Goal: Complete application form: Complete application form

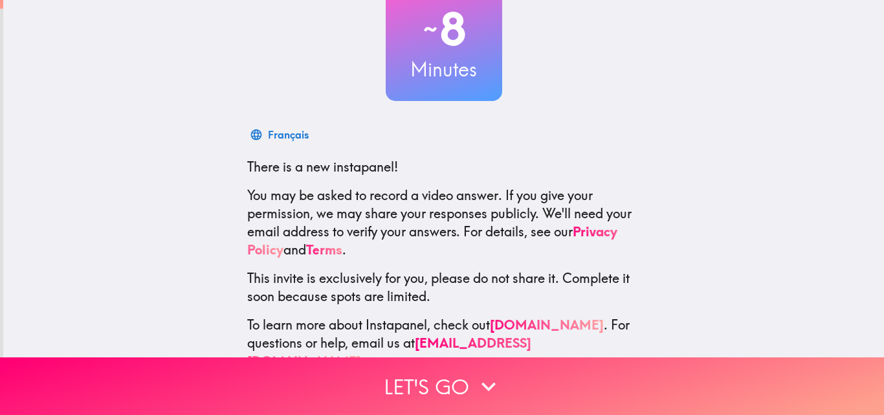
scroll to position [124, 0]
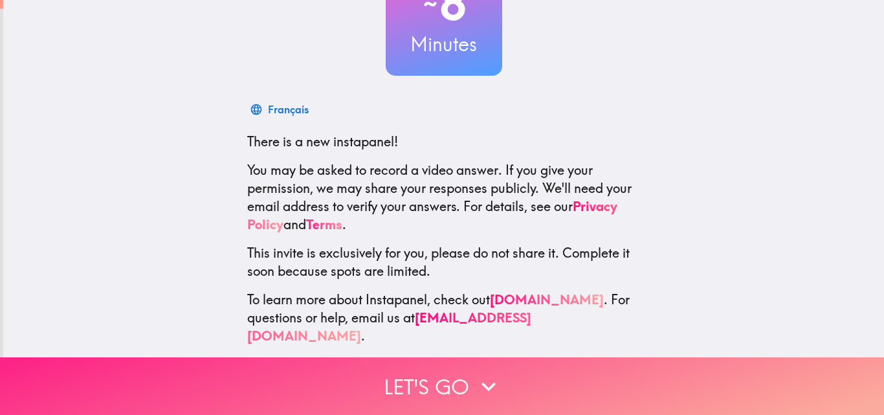
click at [410, 370] on button "Let's go" at bounding box center [442, 386] width 884 height 58
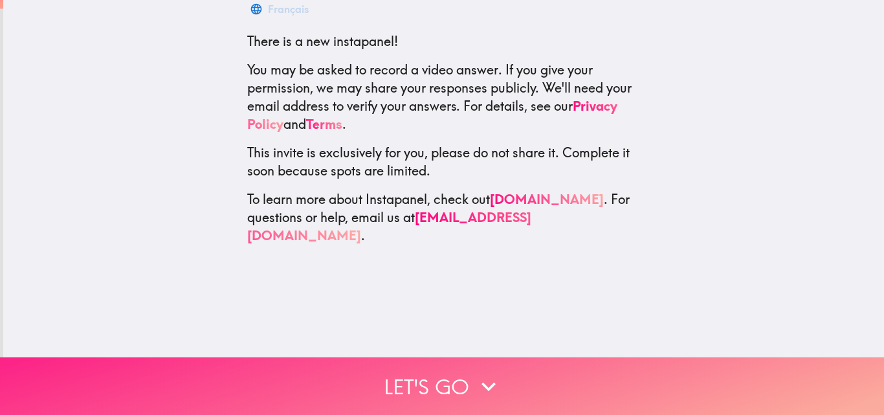
scroll to position [0, 0]
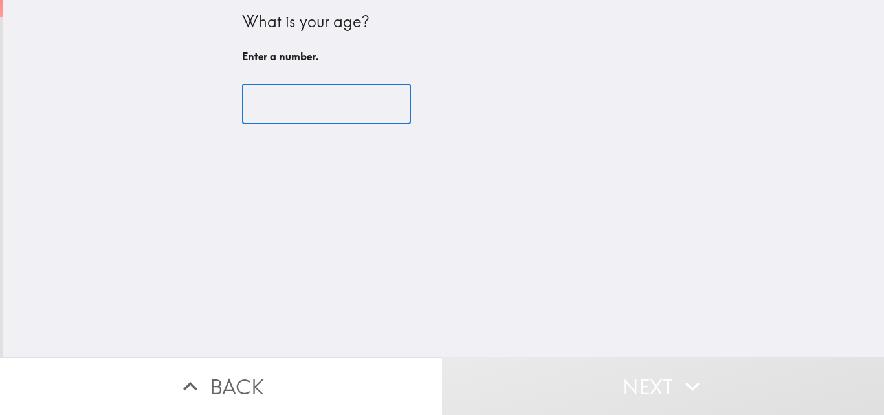
click at [289, 84] on input "number" at bounding box center [326, 104] width 169 height 40
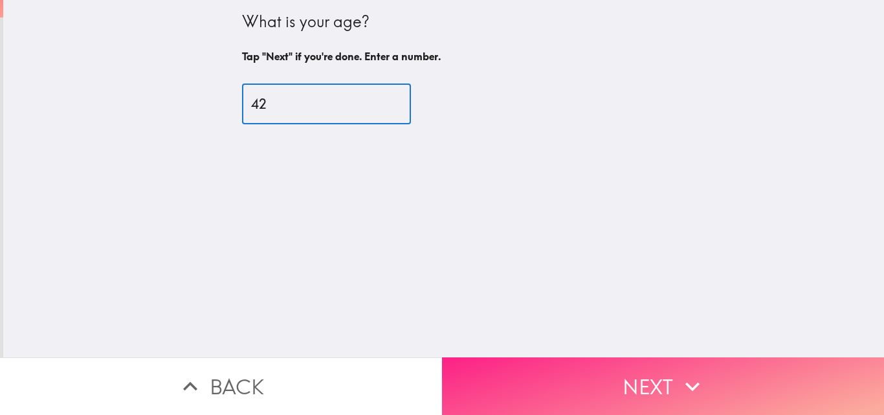
type input "42"
click at [474, 386] on button "Next" at bounding box center [663, 386] width 442 height 58
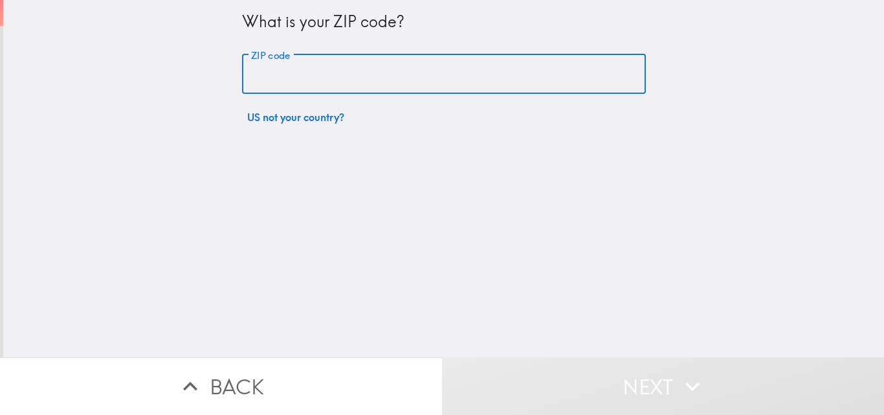
click at [301, 65] on input "ZIP code" at bounding box center [444, 74] width 404 height 40
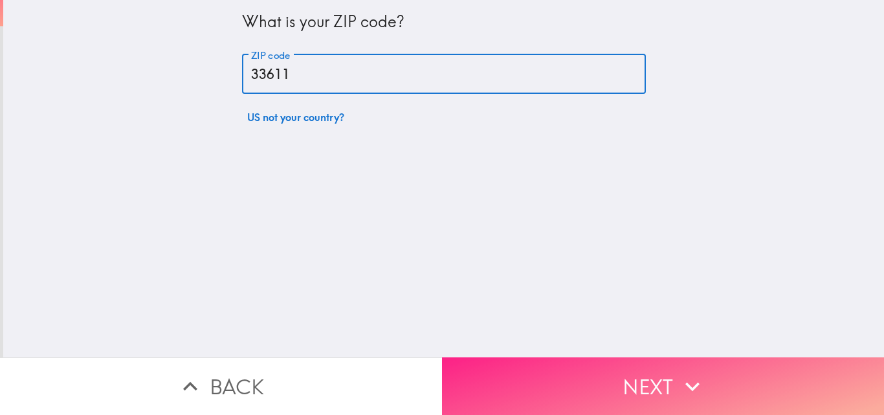
type input "33611"
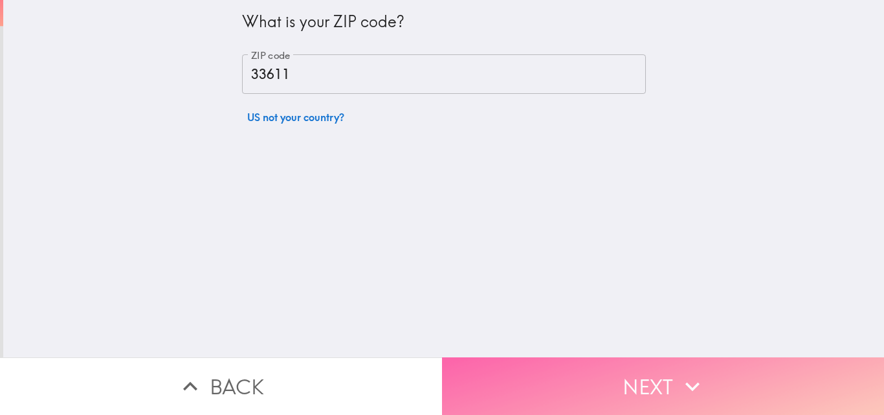
click at [538, 368] on button "Next" at bounding box center [663, 386] width 442 height 58
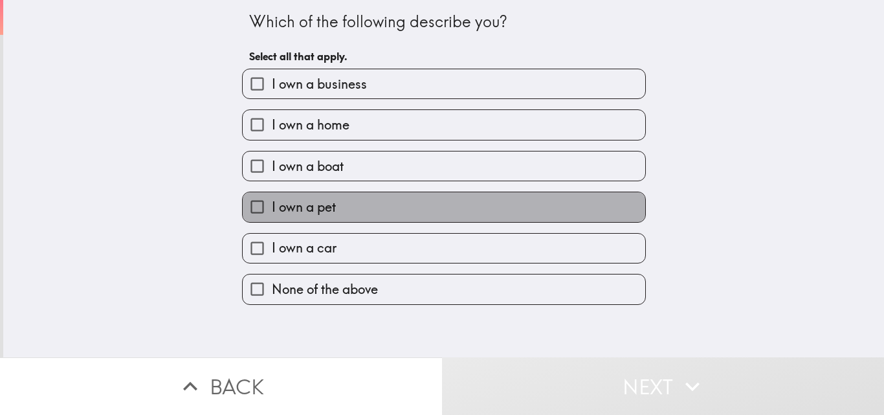
click at [335, 214] on label "I own a pet" at bounding box center [444, 206] width 403 height 29
click at [272, 214] on input "I own a pet" at bounding box center [257, 206] width 29 height 29
checkbox input "true"
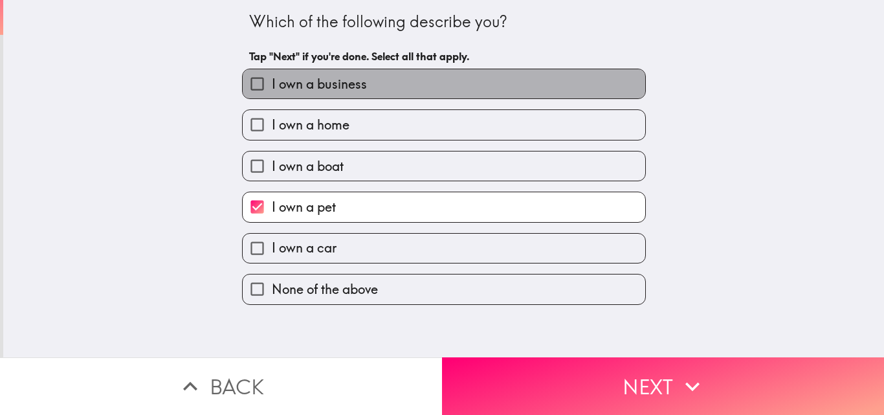
click at [302, 78] on span "I own a business" at bounding box center [319, 84] width 95 height 18
click at [272, 78] on input "I own a business" at bounding box center [257, 83] width 29 height 29
checkbox input "true"
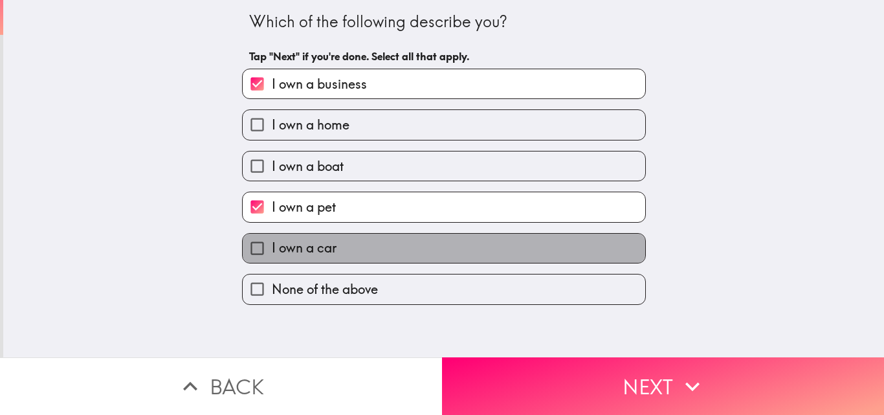
click at [296, 252] on span "I own a car" at bounding box center [304, 248] width 65 height 18
click at [272, 252] on input "I own a car" at bounding box center [257, 248] width 29 height 29
checkbox input "true"
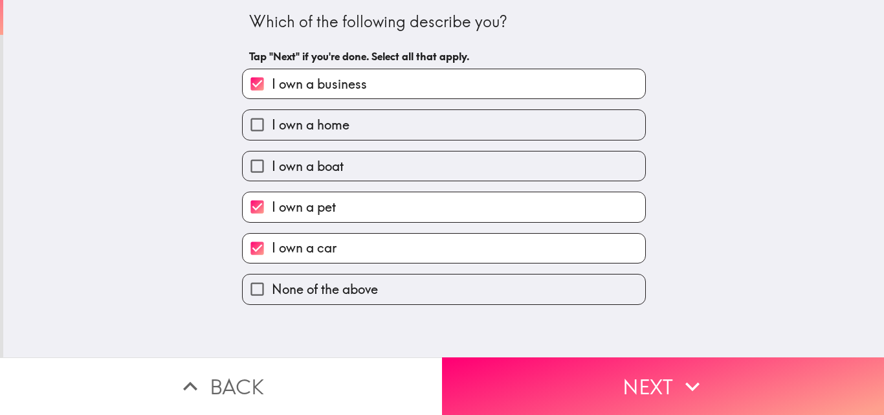
click at [347, 124] on label "I own a home" at bounding box center [444, 124] width 403 height 29
click at [272, 124] on input "I own a home" at bounding box center [257, 124] width 29 height 29
checkbox input "true"
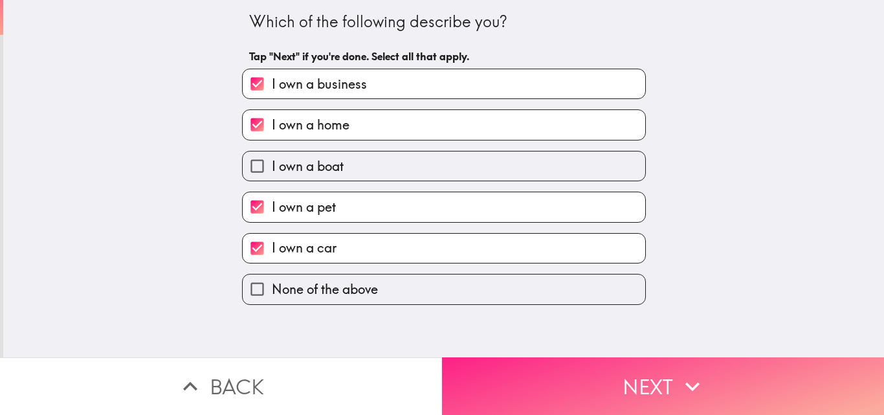
click at [598, 375] on button "Next" at bounding box center [663, 386] width 442 height 58
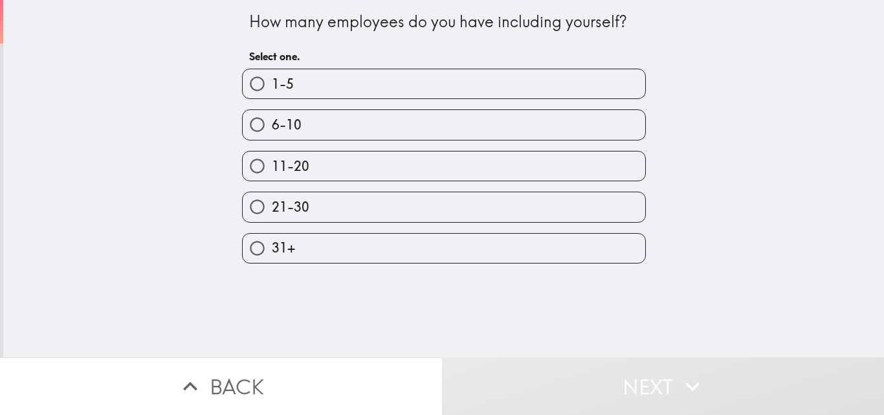
click at [306, 122] on label "6-10" at bounding box center [444, 124] width 403 height 29
click at [272, 122] on input "6-10" at bounding box center [257, 124] width 29 height 29
radio input "true"
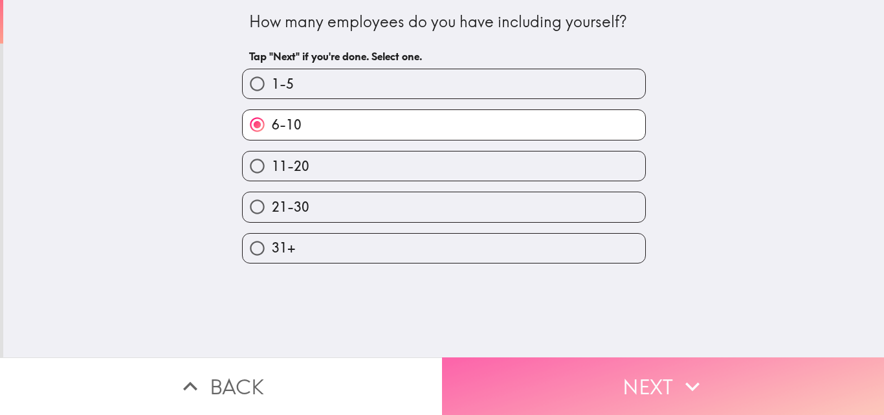
click at [687, 372] on icon "button" at bounding box center [692, 386] width 28 height 28
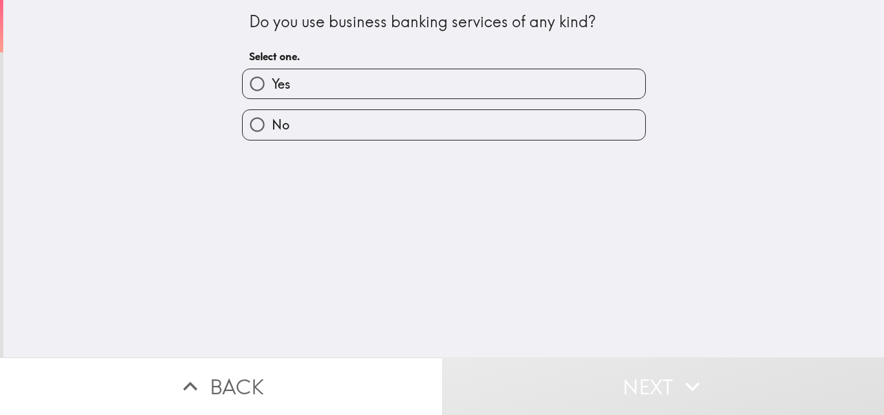
click at [392, 85] on label "Yes" at bounding box center [444, 83] width 403 height 29
click at [272, 85] on input "Yes" at bounding box center [257, 83] width 29 height 29
radio input "true"
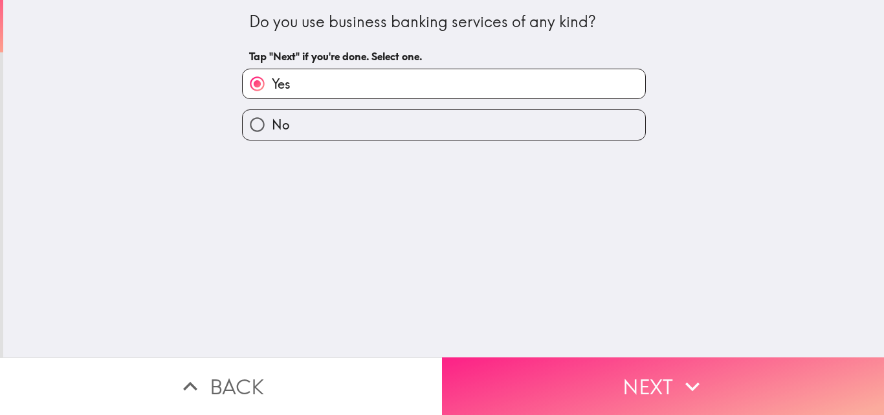
click at [531, 368] on button "Next" at bounding box center [663, 386] width 442 height 58
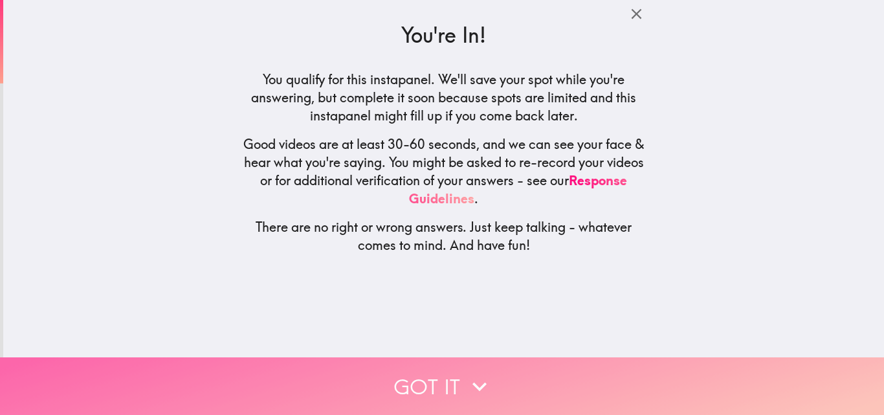
click at [515, 375] on button "Got it" at bounding box center [442, 386] width 884 height 58
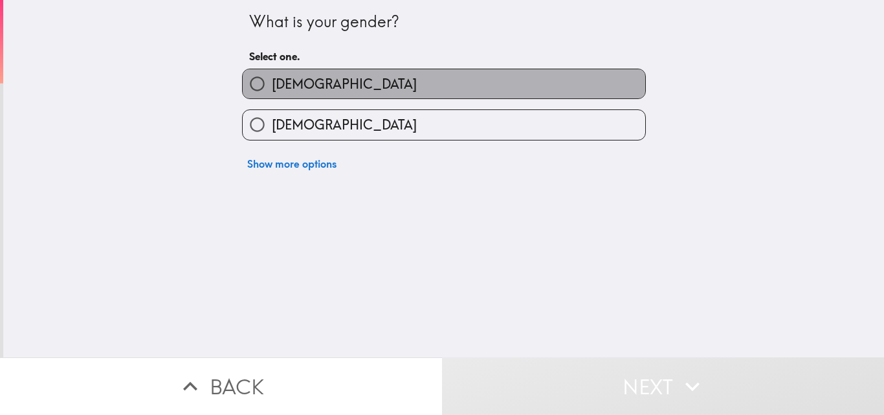
click at [307, 96] on label "[DEMOGRAPHIC_DATA]" at bounding box center [444, 83] width 403 height 29
click at [272, 96] on input "[DEMOGRAPHIC_DATA]" at bounding box center [257, 83] width 29 height 29
radio input "true"
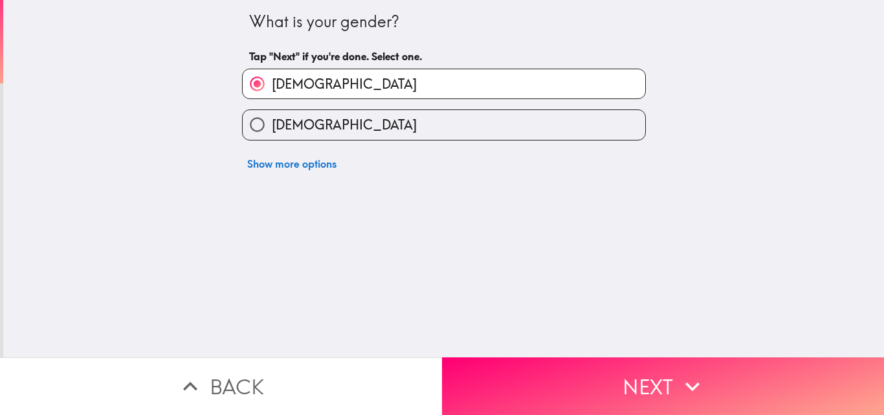
click at [529, 337] on div "What is your gender? Tap "Next" if you're done. Select one. [DEMOGRAPHIC_DATA] …" at bounding box center [443, 178] width 881 height 357
drag, startPoint x: 532, startPoint y: 372, endPoint x: 353, endPoint y: 238, distance: 223.3
click at [532, 372] on button "Next" at bounding box center [663, 386] width 442 height 58
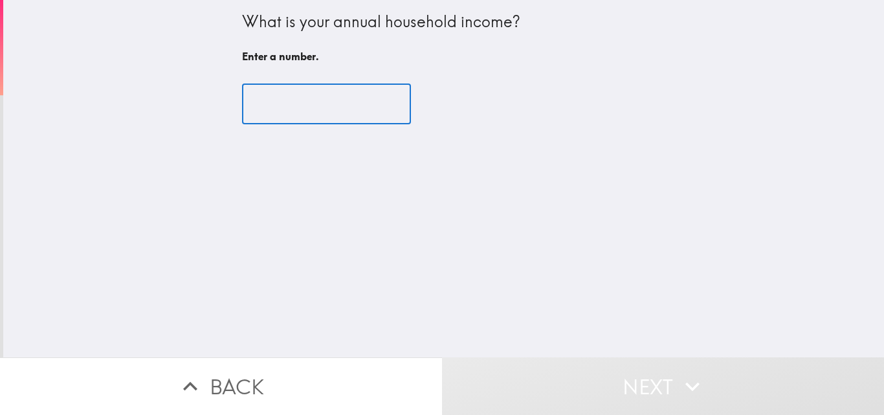
click at [275, 103] on input "number" at bounding box center [326, 104] width 169 height 40
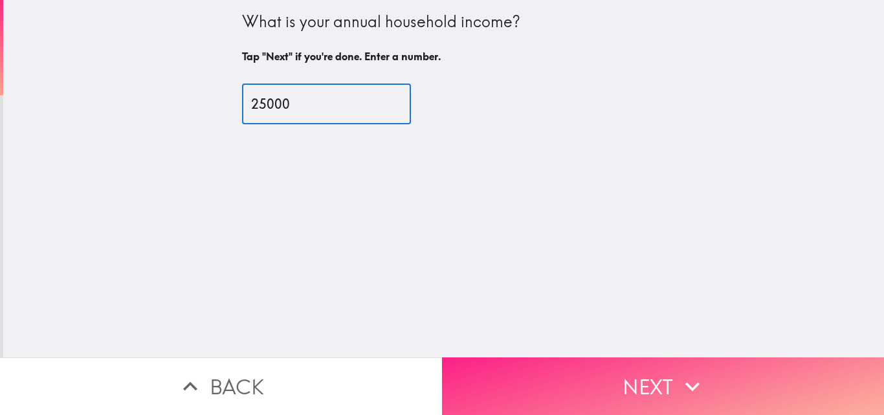
type input "25000"
click at [584, 386] on button "Next" at bounding box center [663, 386] width 442 height 58
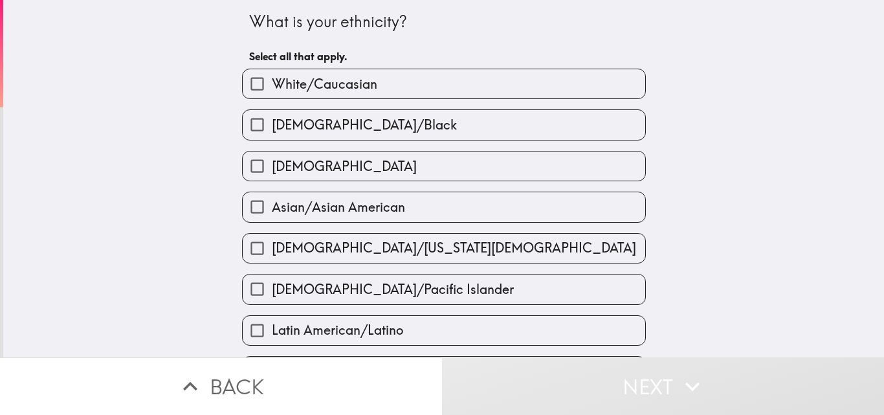
click at [324, 89] on span "White/Caucasian" at bounding box center [325, 84] width 106 height 18
click at [272, 89] on input "White/Caucasian" at bounding box center [257, 83] width 29 height 29
checkbox input "true"
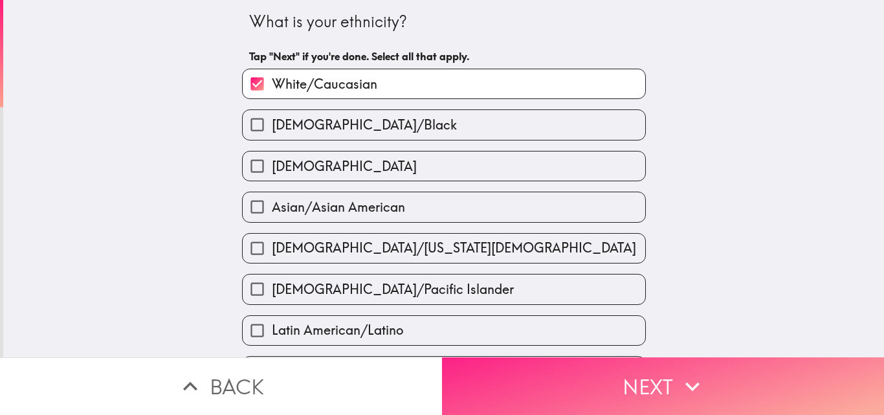
click at [553, 379] on button "Next" at bounding box center [663, 386] width 442 height 58
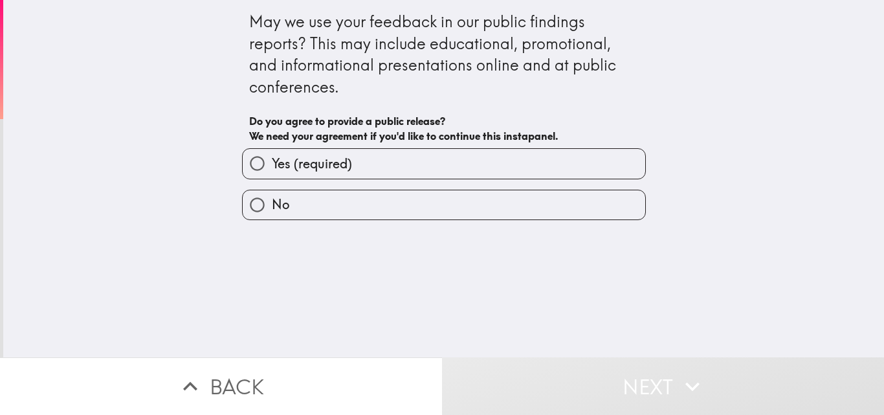
drag, startPoint x: 241, startPoint y: 21, endPoint x: 377, endPoint y: 35, distance: 136.6
click at [377, 35] on div "May we use your feedback in our public findings reports? This may include educa…" at bounding box center [444, 54] width 390 height 87
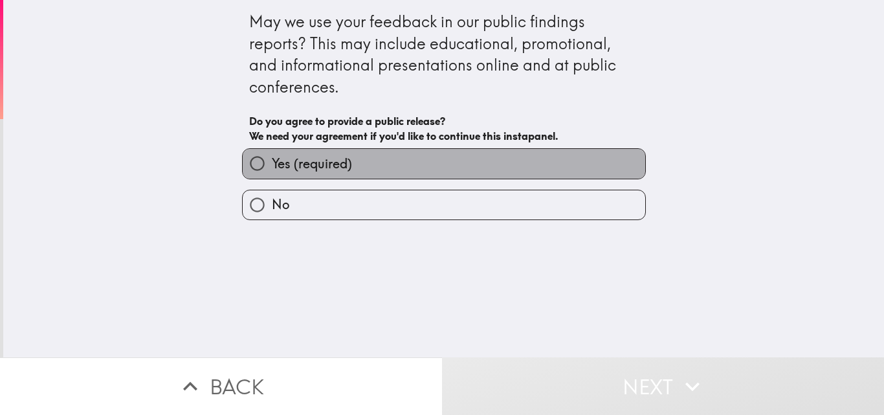
click at [416, 166] on label "Yes (required)" at bounding box center [444, 163] width 403 height 29
click at [272, 166] on input "Yes (required)" at bounding box center [257, 163] width 29 height 29
radio input "true"
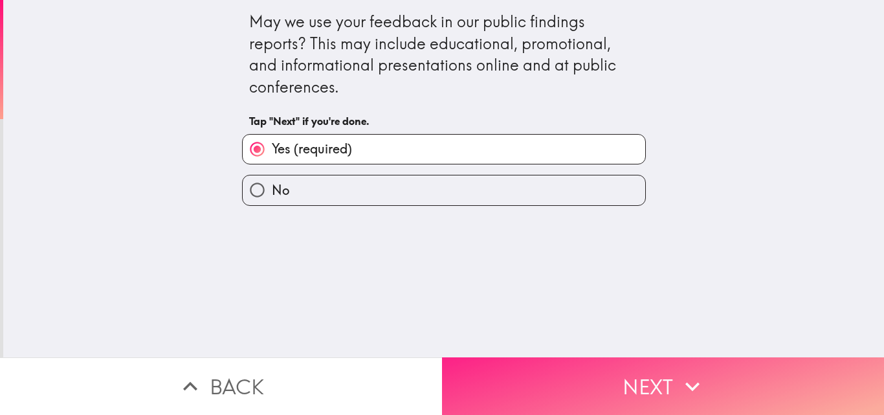
click at [547, 373] on button "Next" at bounding box center [663, 386] width 442 height 58
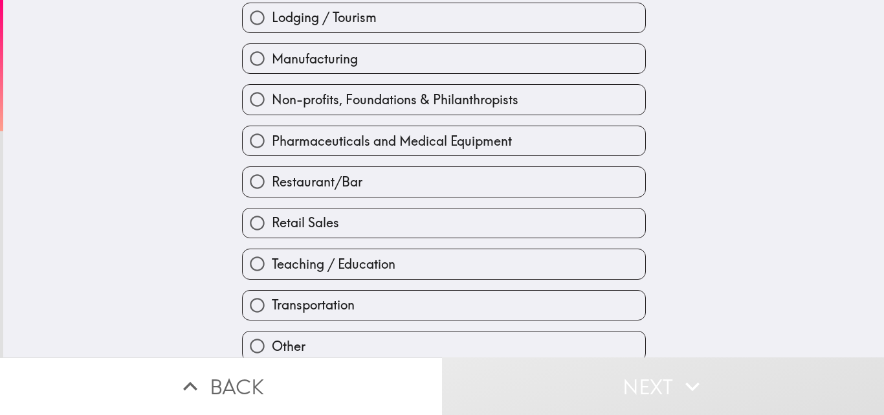
scroll to position [531, 0]
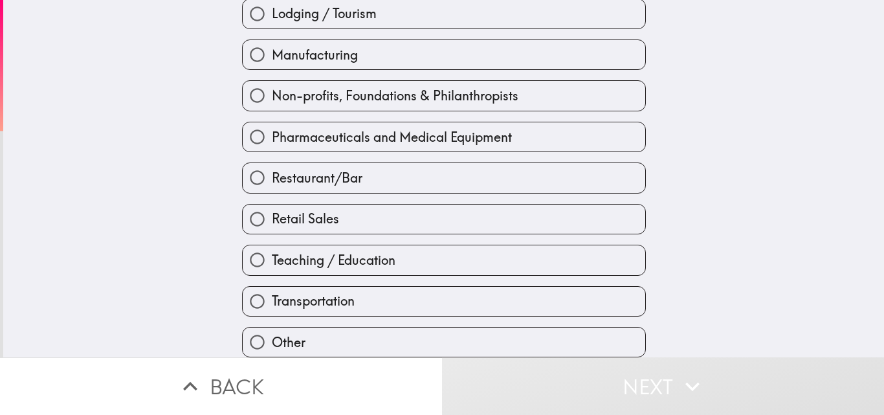
click at [359, 287] on label "Transportation" at bounding box center [444, 301] width 403 height 29
click at [272, 287] on input "Transportation" at bounding box center [257, 301] width 29 height 29
radio input "true"
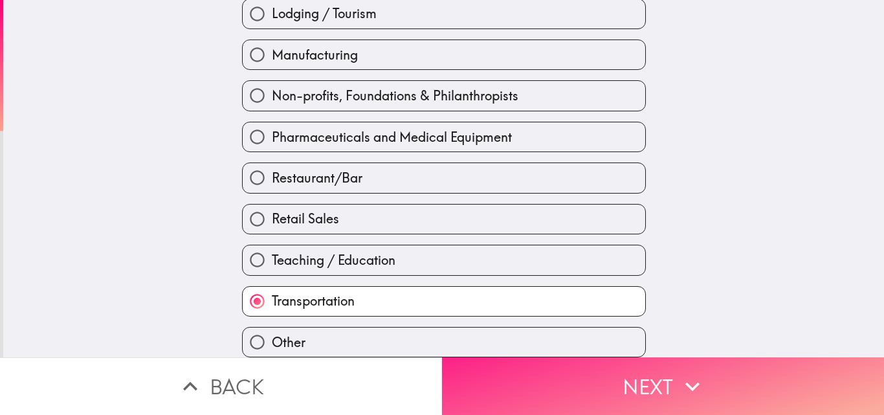
click at [560, 375] on button "Next" at bounding box center [663, 386] width 442 height 58
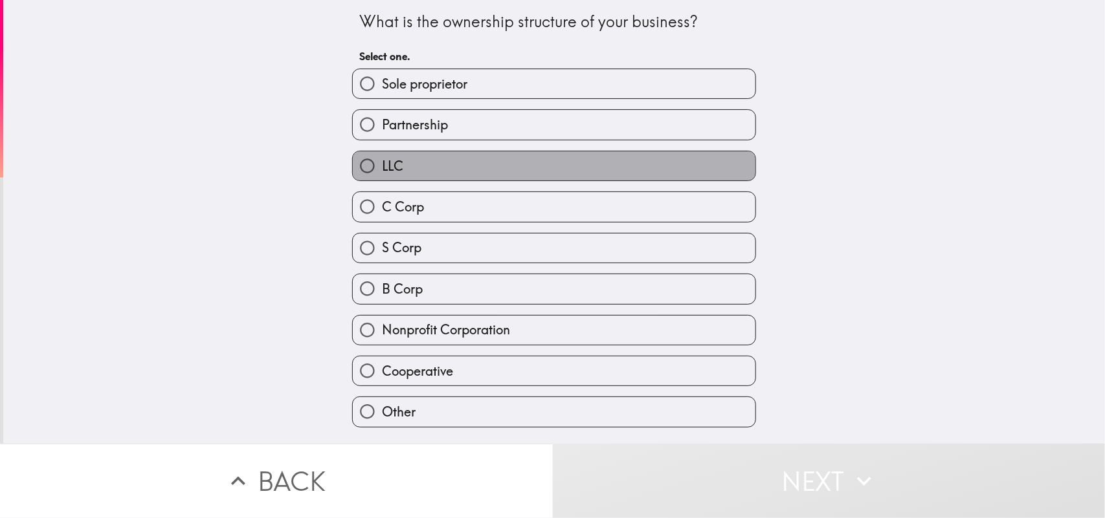
click at [436, 172] on label "LLC" at bounding box center [554, 165] width 403 height 29
click at [382, 172] on input "LLC" at bounding box center [367, 165] width 29 height 29
radio input "true"
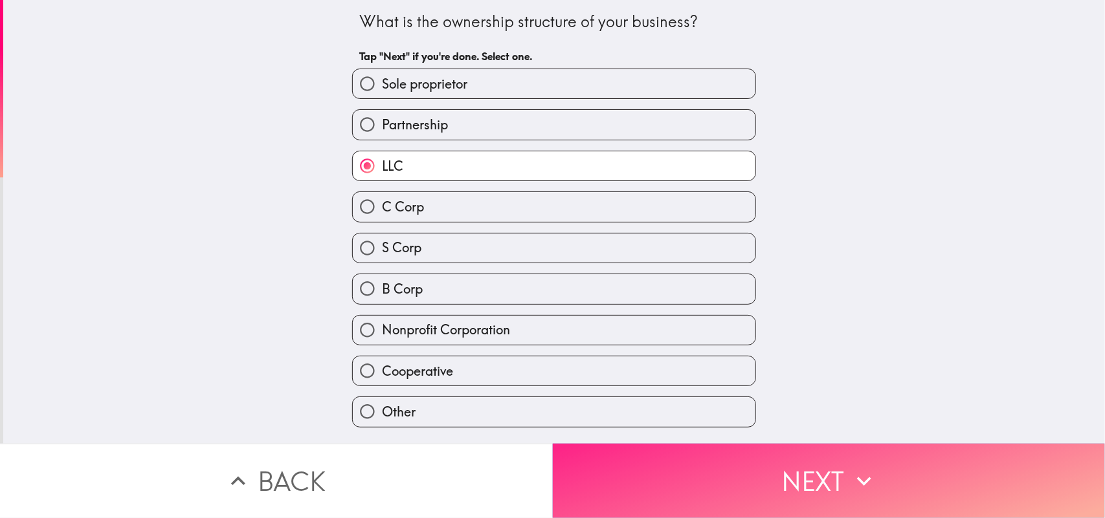
click at [636, 414] on button "Next" at bounding box center [829, 481] width 553 height 74
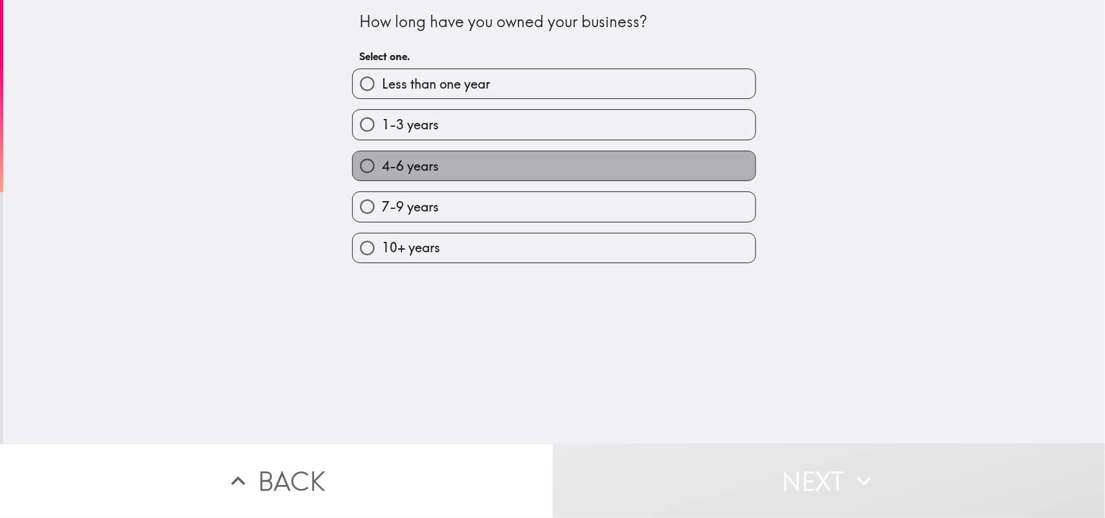
click at [428, 163] on label "4-6 years" at bounding box center [554, 165] width 403 height 29
click at [382, 163] on input "4-6 years" at bounding box center [367, 165] width 29 height 29
radio input "true"
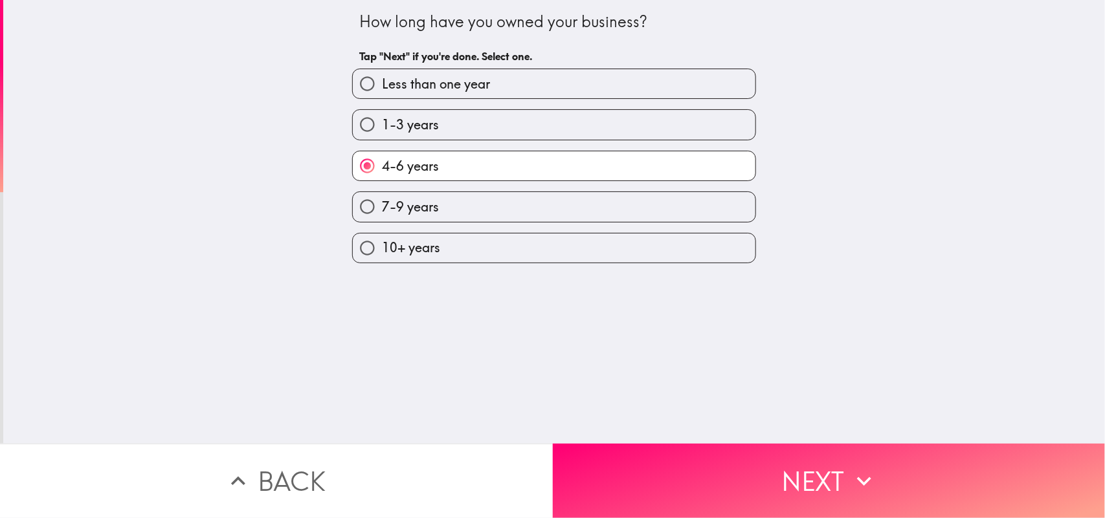
drag, startPoint x: 613, startPoint y: 450, endPoint x: 581, endPoint y: 359, distance: 96.8
click at [613, 414] on button "Next" at bounding box center [829, 481] width 553 height 74
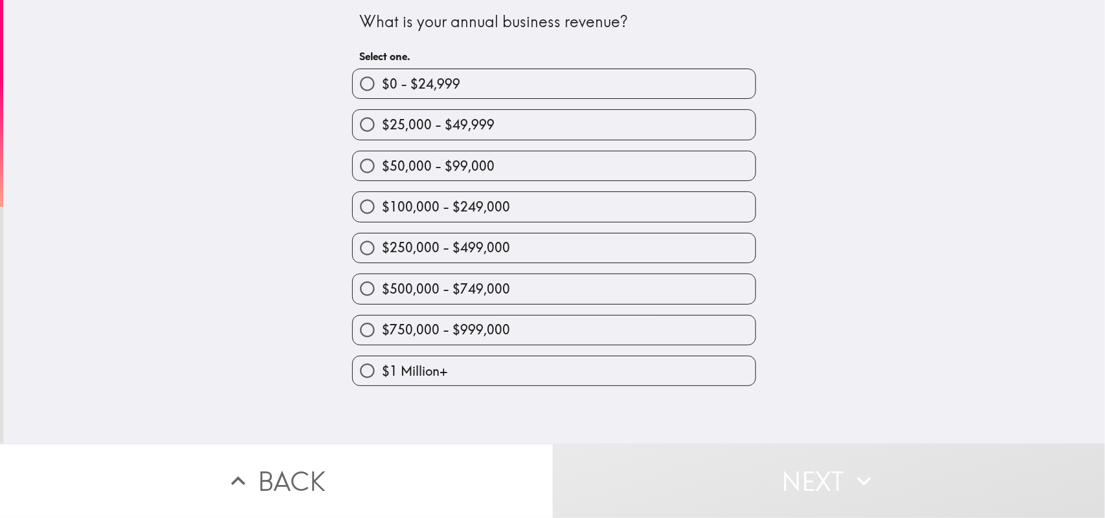
click at [884, 233] on div "What is your annual business revenue? Select one. $0 - $24,999 $25,000 - $49,99…" at bounding box center [554, 222] width 1102 height 444
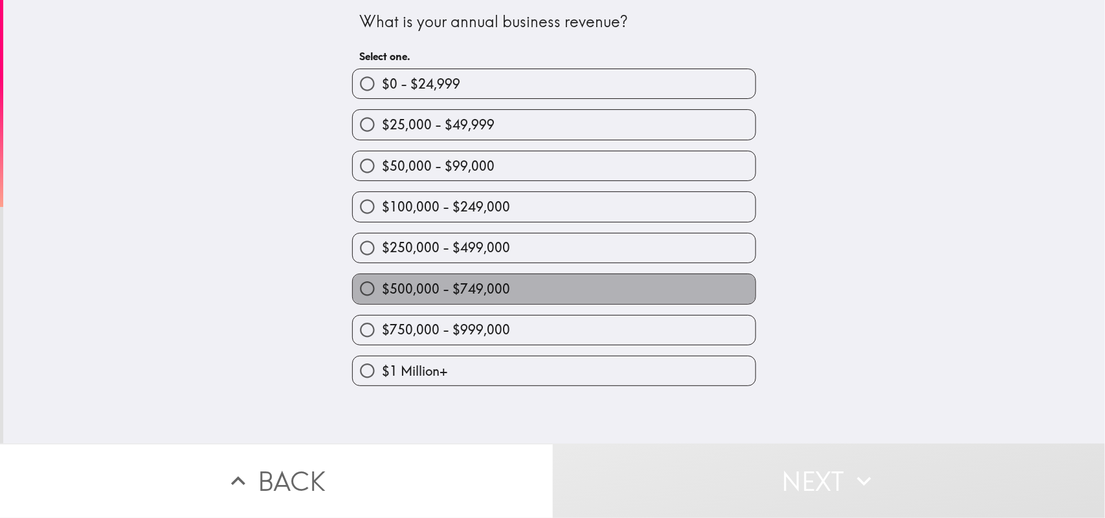
click at [428, 280] on label "$500,000 - $749,000" at bounding box center [554, 288] width 403 height 29
click at [382, 280] on input "$500,000 - $749,000" at bounding box center [367, 288] width 29 height 29
radio input "true"
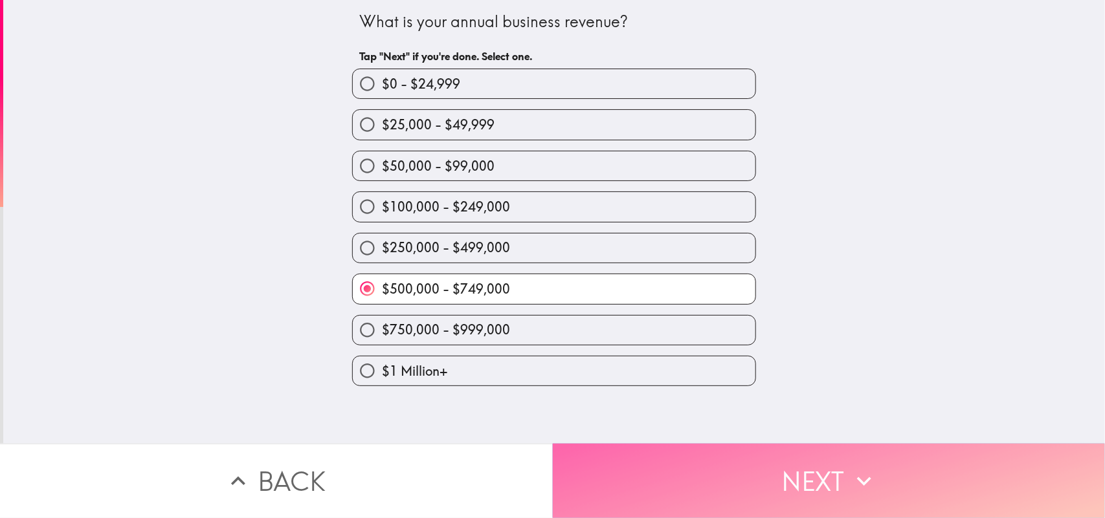
click at [623, 414] on button "Next" at bounding box center [829, 481] width 553 height 74
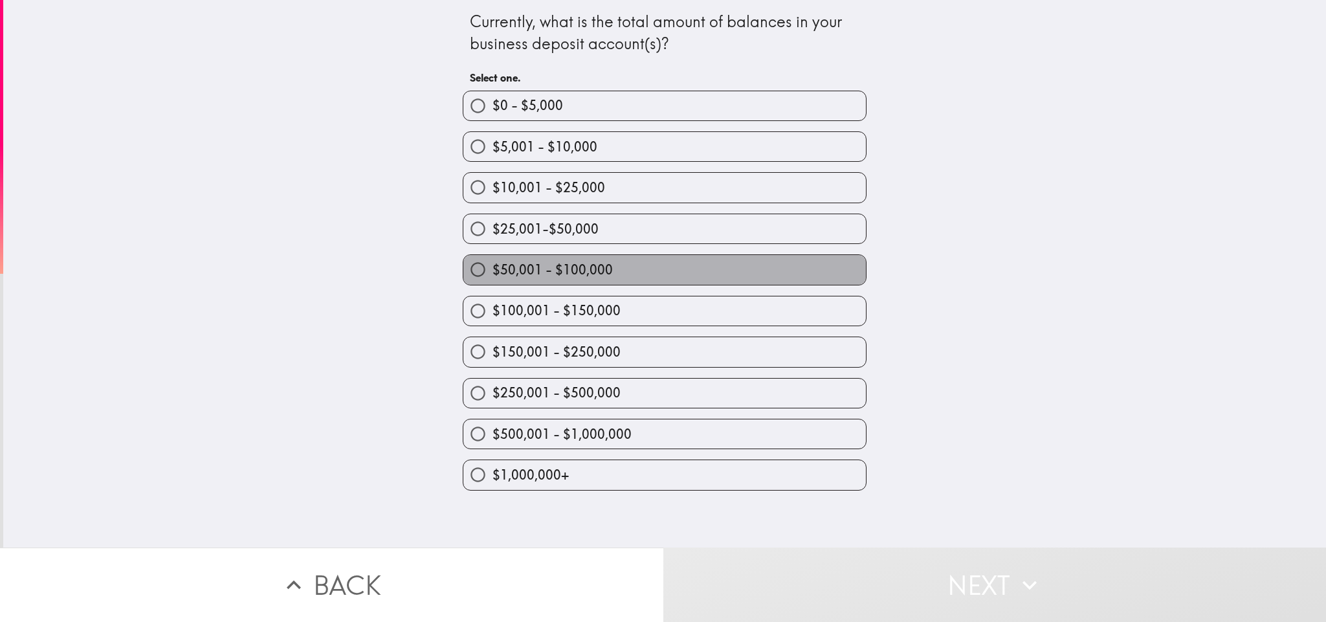
click at [509, 267] on span "$50,001 - $100,000" at bounding box center [553, 270] width 120 height 18
click at [493, 267] on input "$50,001 - $100,000" at bounding box center [477, 269] width 29 height 29
radio input "true"
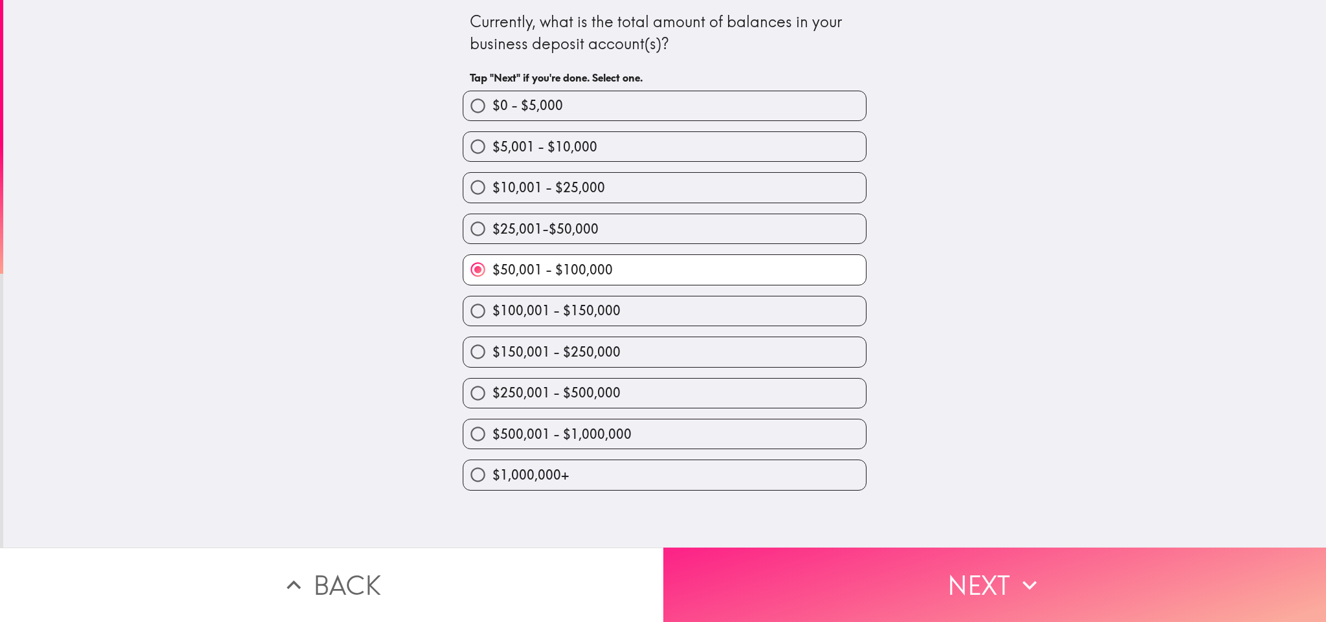
click at [794, 414] on button "Next" at bounding box center [994, 585] width 663 height 74
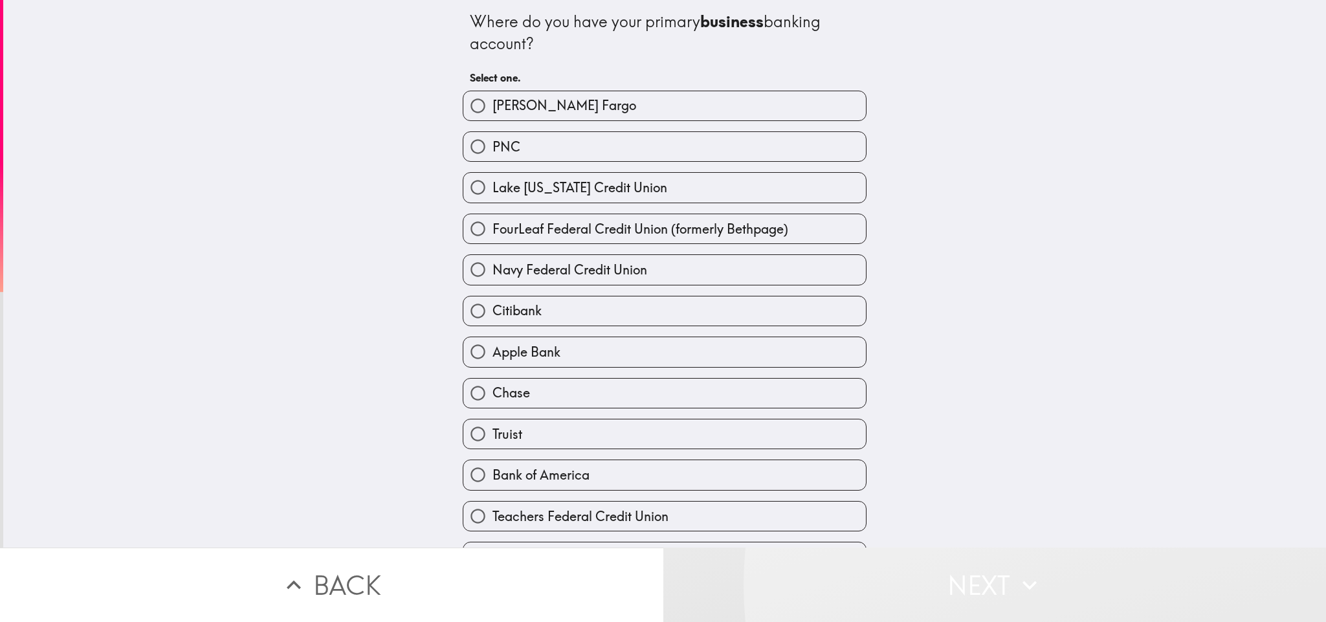
click at [524, 387] on label "Chase" at bounding box center [664, 393] width 403 height 29
click at [493, 387] on input "Chase" at bounding box center [477, 393] width 29 height 29
radio input "true"
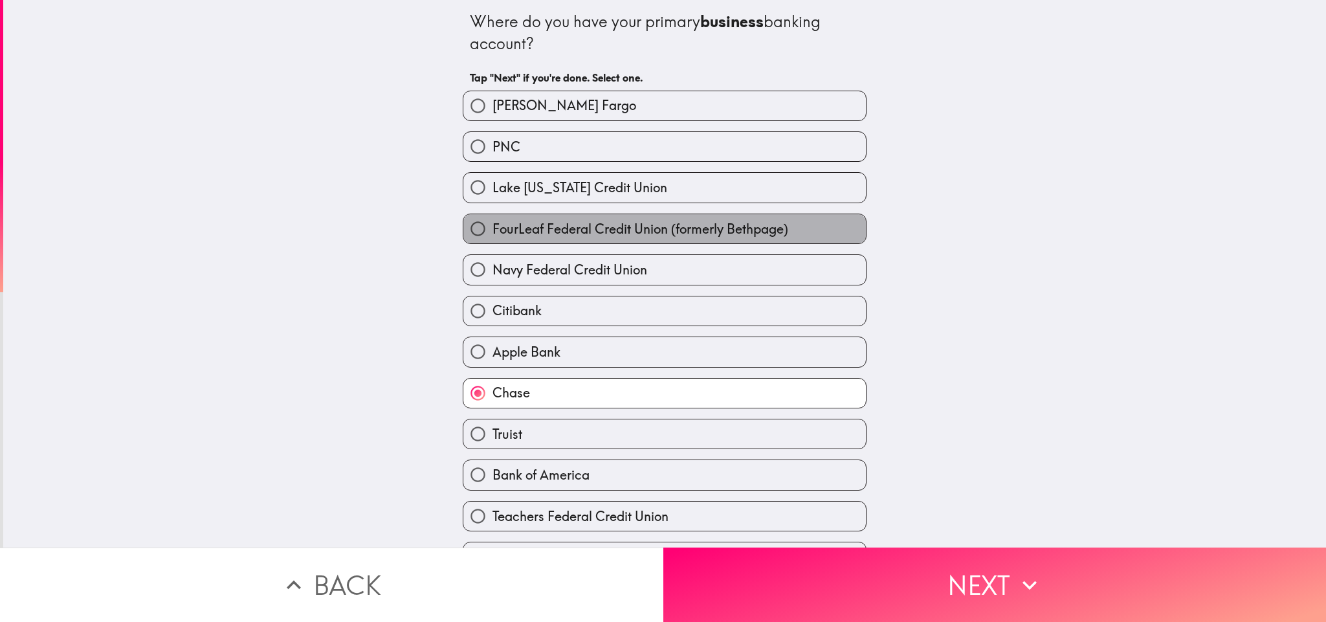
click at [542, 227] on span "FourLeaf Federal Credit Union (formerly Bethpage)" at bounding box center [641, 229] width 296 height 18
click at [493, 227] on input "FourLeaf Federal Credit Union (formerly Bethpage)" at bounding box center [477, 228] width 29 height 29
radio input "true"
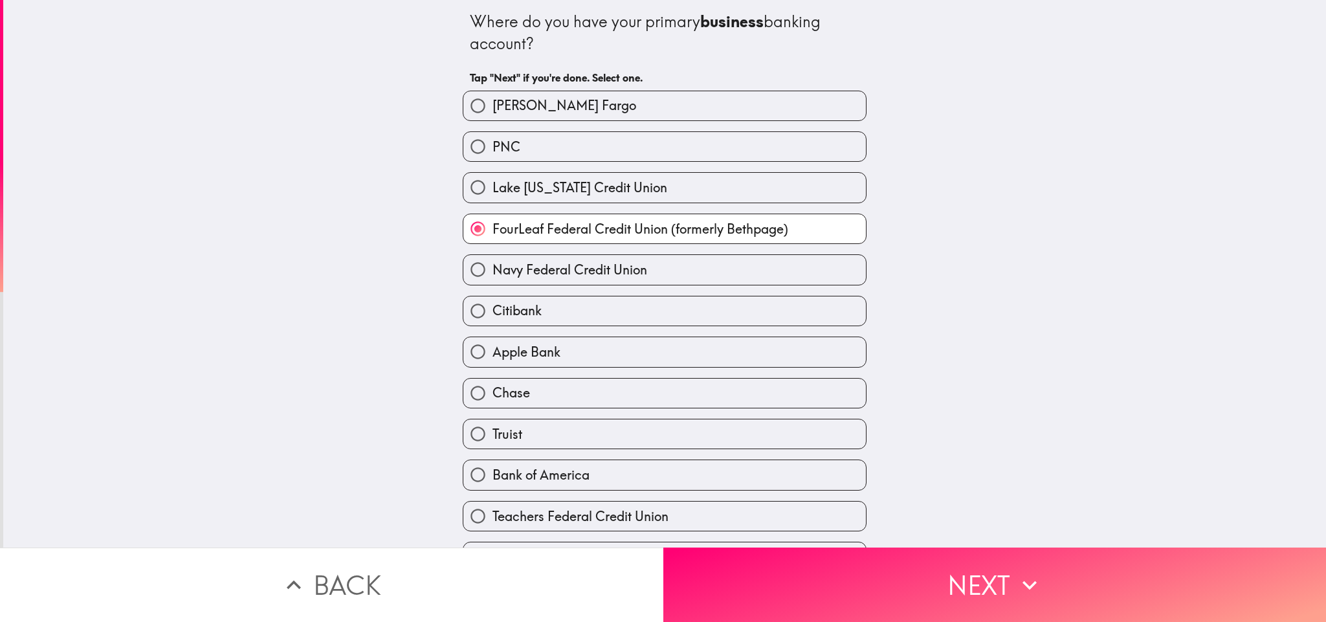
click at [542, 266] on span "Navy Federal Credit Union" at bounding box center [570, 270] width 155 height 18
click at [493, 266] on input "Navy Federal Credit Union" at bounding box center [477, 269] width 29 height 29
radio input "true"
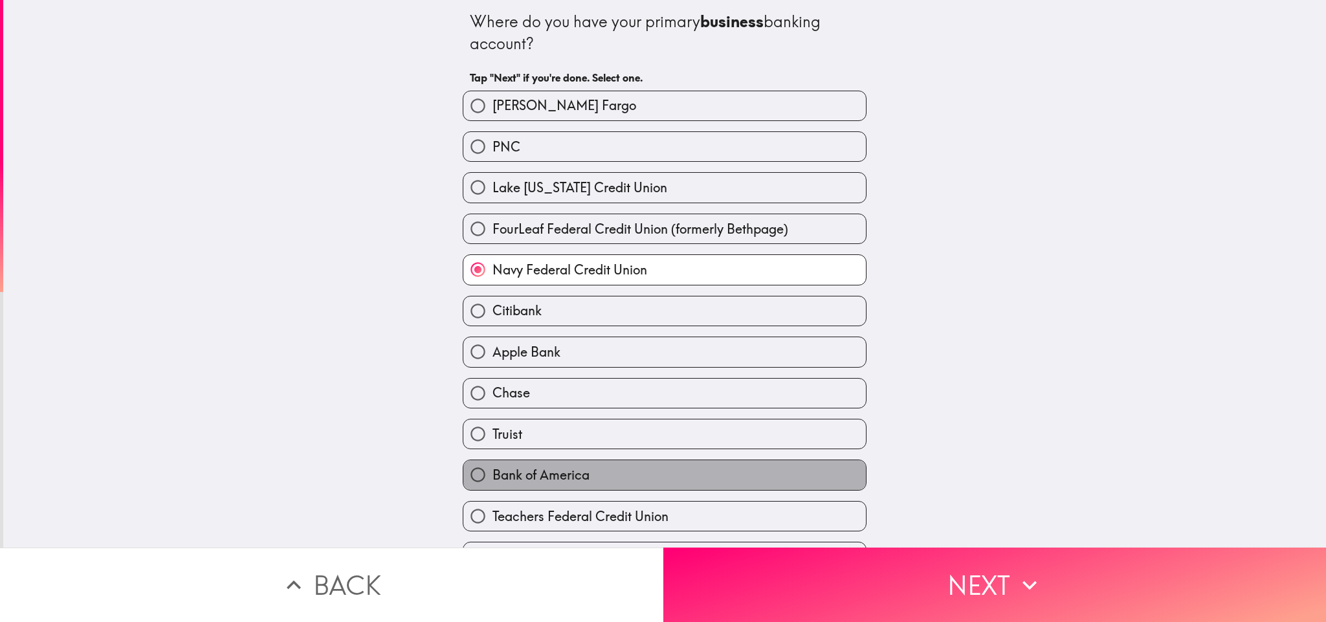
click at [550, 414] on label "Bank of America" at bounding box center [664, 474] width 403 height 29
click at [493, 414] on input "Bank of America" at bounding box center [477, 474] width 29 height 29
radio input "true"
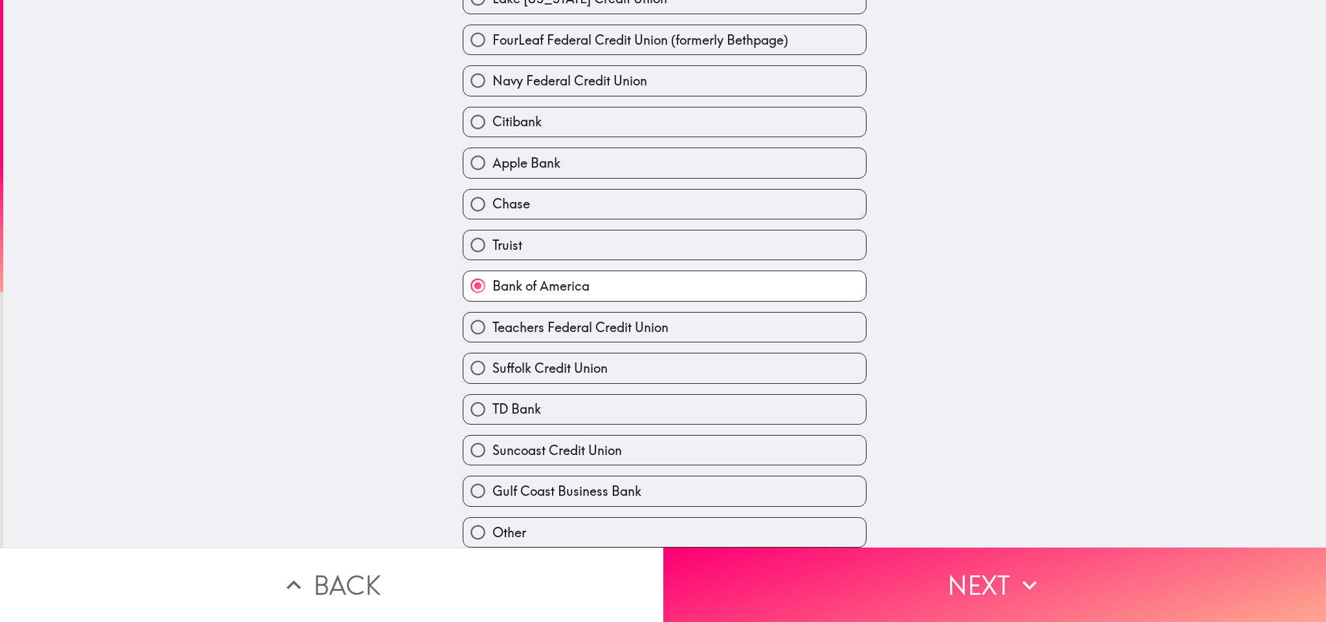
scroll to position [214, 0]
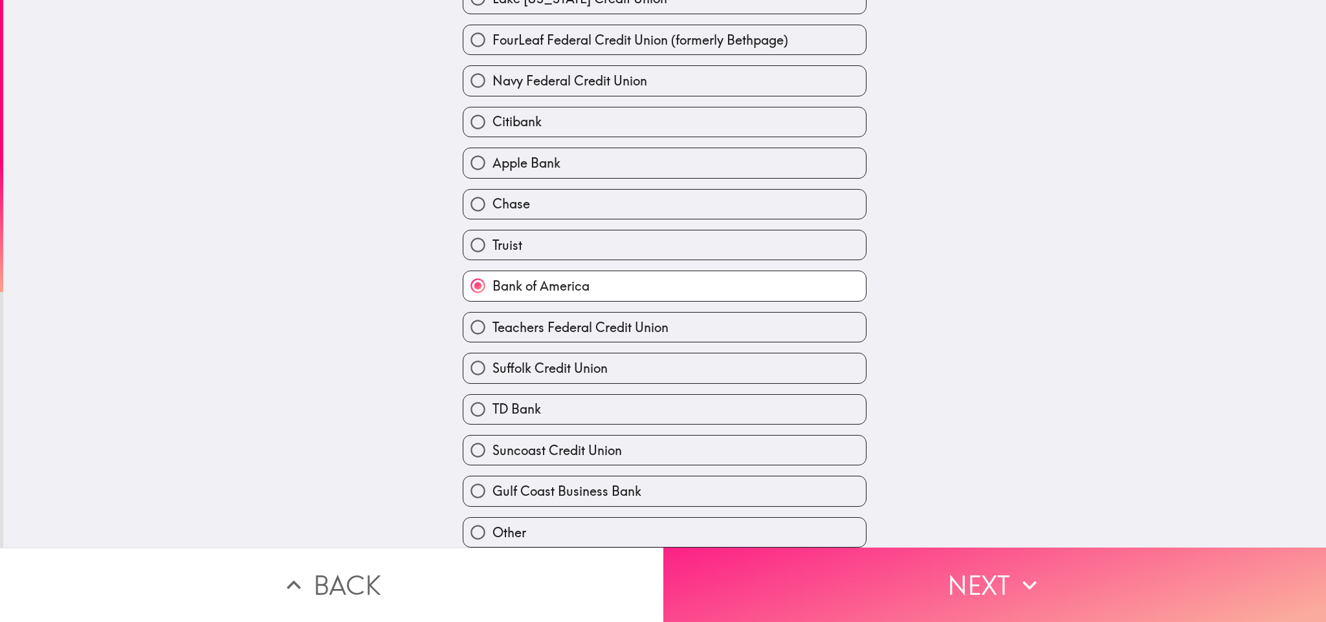
click at [884, 414] on button "Next" at bounding box center [994, 585] width 663 height 74
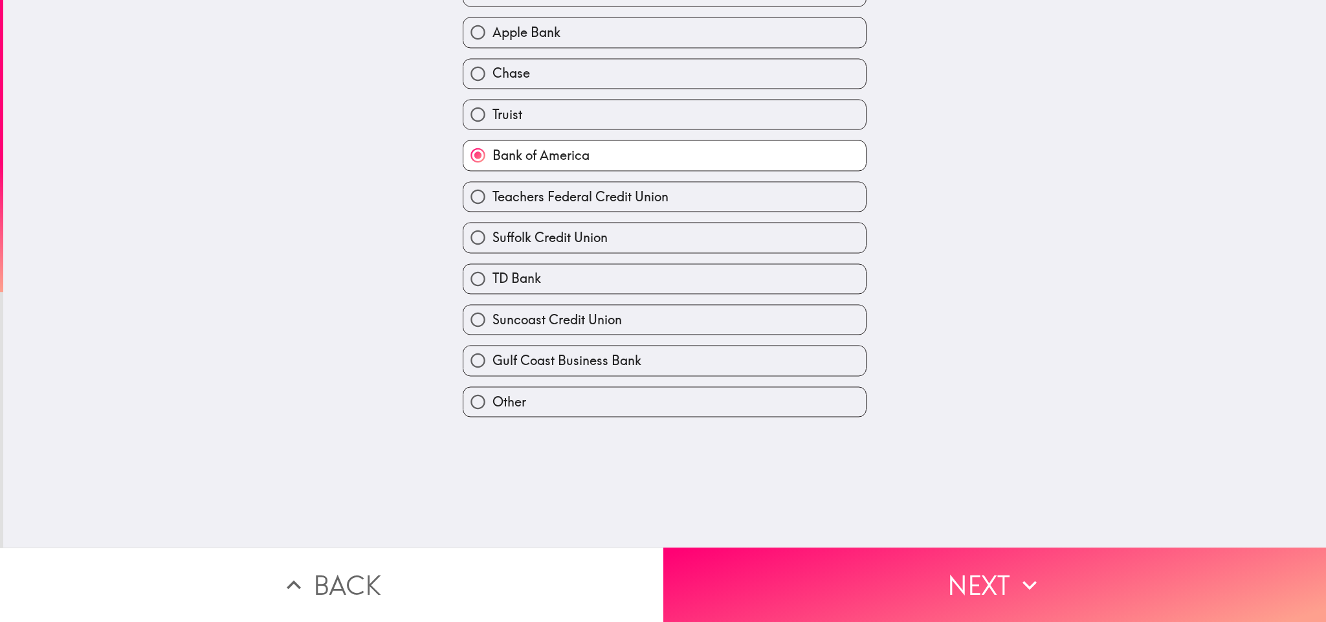
scroll to position [0, 0]
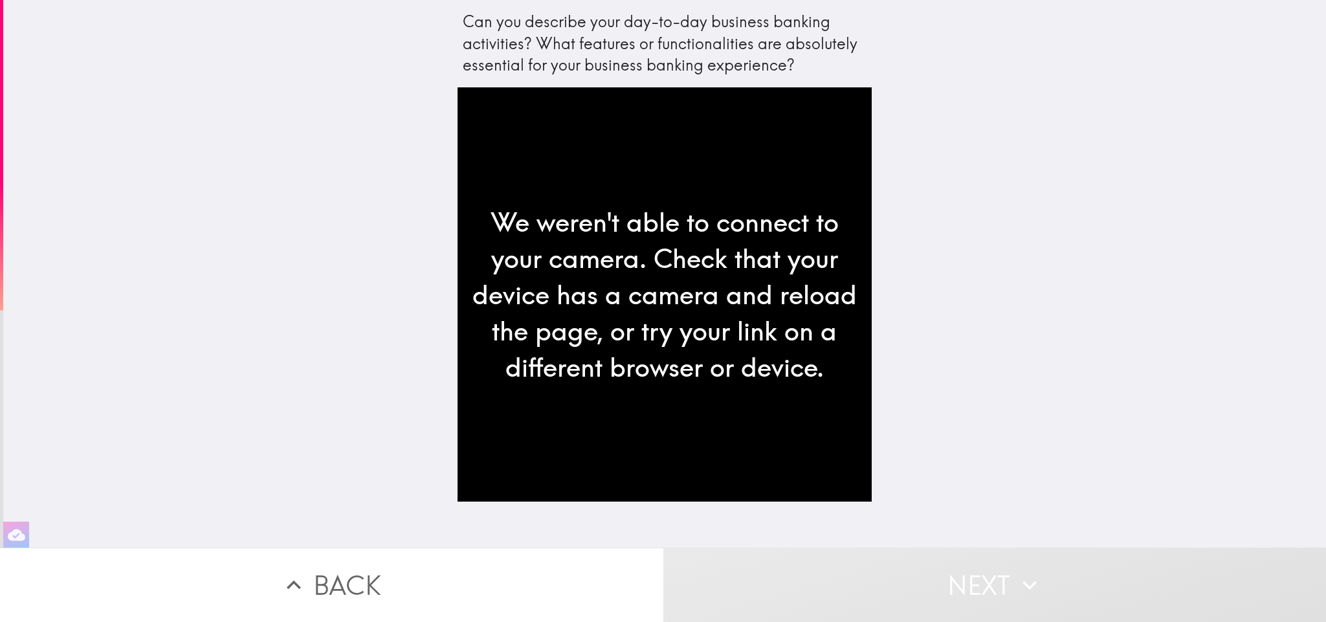
click at [583, 250] on div "We weren't able to connect to your camera. Check that your device has a camera …" at bounding box center [665, 294] width 414 height 414
click at [692, 335] on div "We weren't able to connect to your camera. Check that your device has a camera …" at bounding box center [665, 294] width 414 height 414
click at [626, 338] on div "We weren't able to connect to your camera. Check that your device has a camera …" at bounding box center [665, 294] width 414 height 414
click at [652, 387] on div "We weren't able to connect to your camera. Check that your device has a camera …" at bounding box center [665, 294] width 414 height 414
click at [649, 365] on div "We weren't able to connect to your camera. Check that your device has a camera …" at bounding box center [665, 294] width 414 height 414
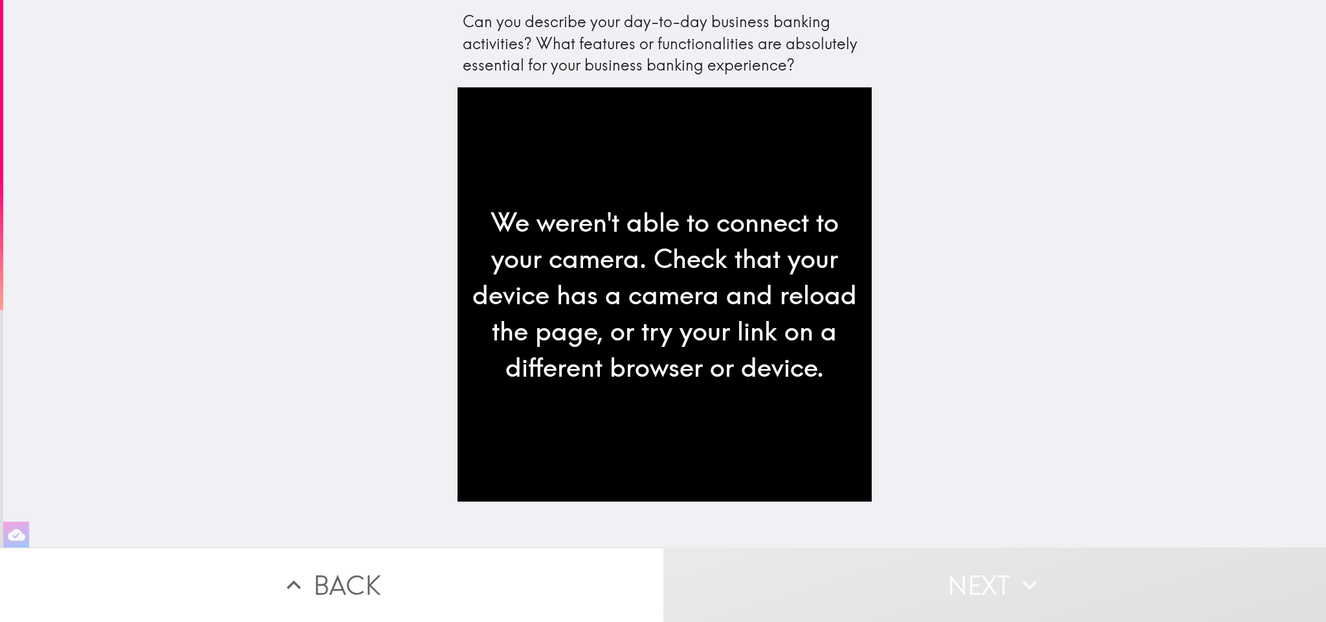
drag, startPoint x: 555, startPoint y: 317, endPoint x: 634, endPoint y: 331, distance: 79.6
click at [634, 331] on div "We weren't able to connect to your camera. Check that your device has a camera …" at bounding box center [665, 294] width 414 height 414
click at [594, 206] on div "We weren't able to connect to your camera. Check that your device has a camera …" at bounding box center [665, 294] width 414 height 414
drag, startPoint x: 537, startPoint y: 185, endPoint x: 652, endPoint y: 210, distance: 118.4
click at [652, 210] on div "We weren't able to connect to your camera. Check that your device has a camera …" at bounding box center [665, 294] width 414 height 414
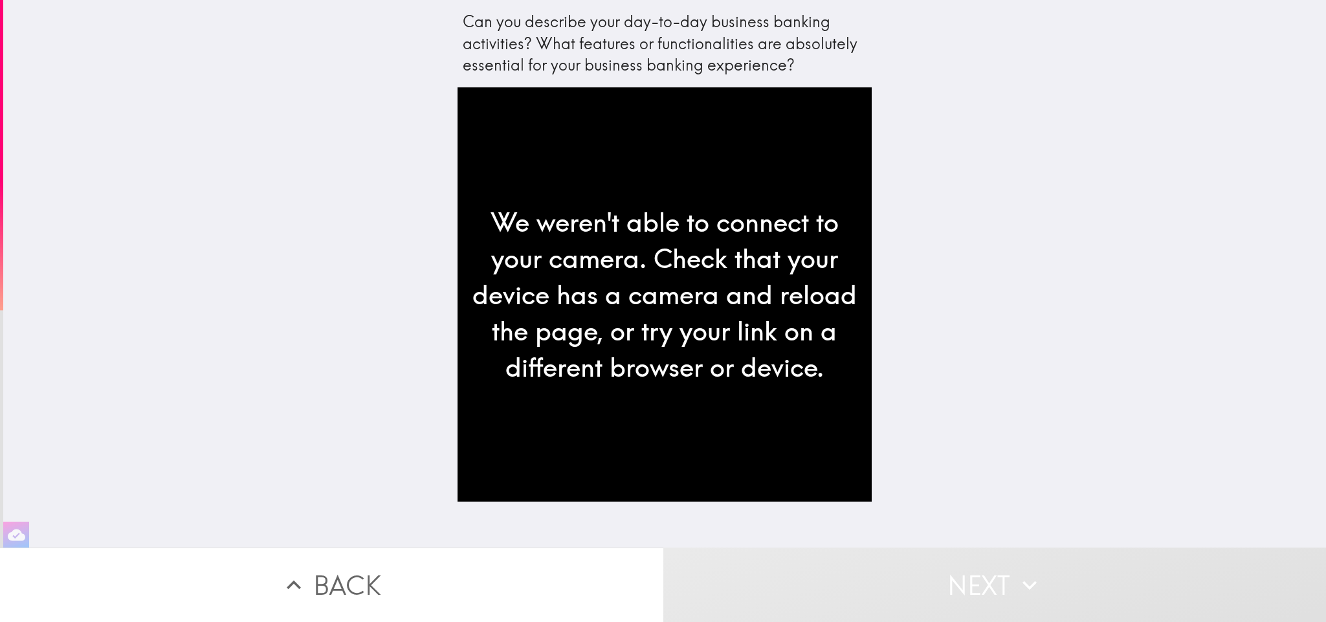
click at [649, 287] on div "We weren't able to connect to your camera. Check that your device has a camera …" at bounding box center [665, 294] width 414 height 414
click at [338, 414] on button "Back" at bounding box center [331, 585] width 663 height 74
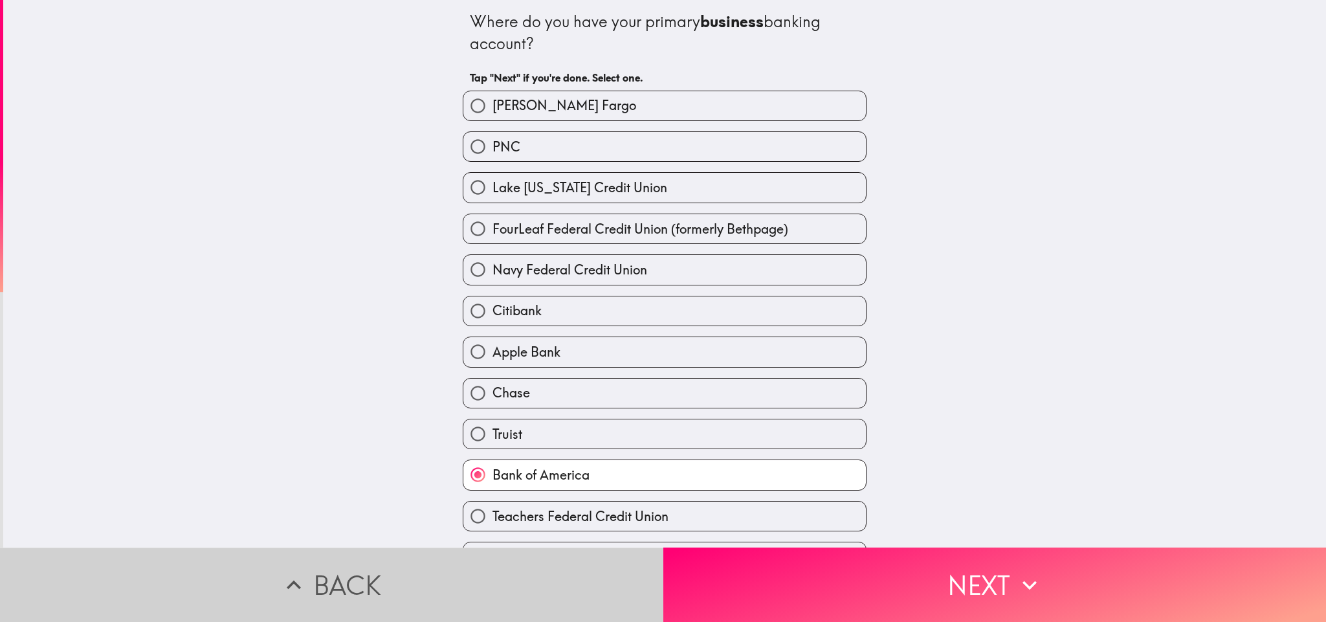
click at [338, 414] on button "Back" at bounding box center [331, 585] width 663 height 74
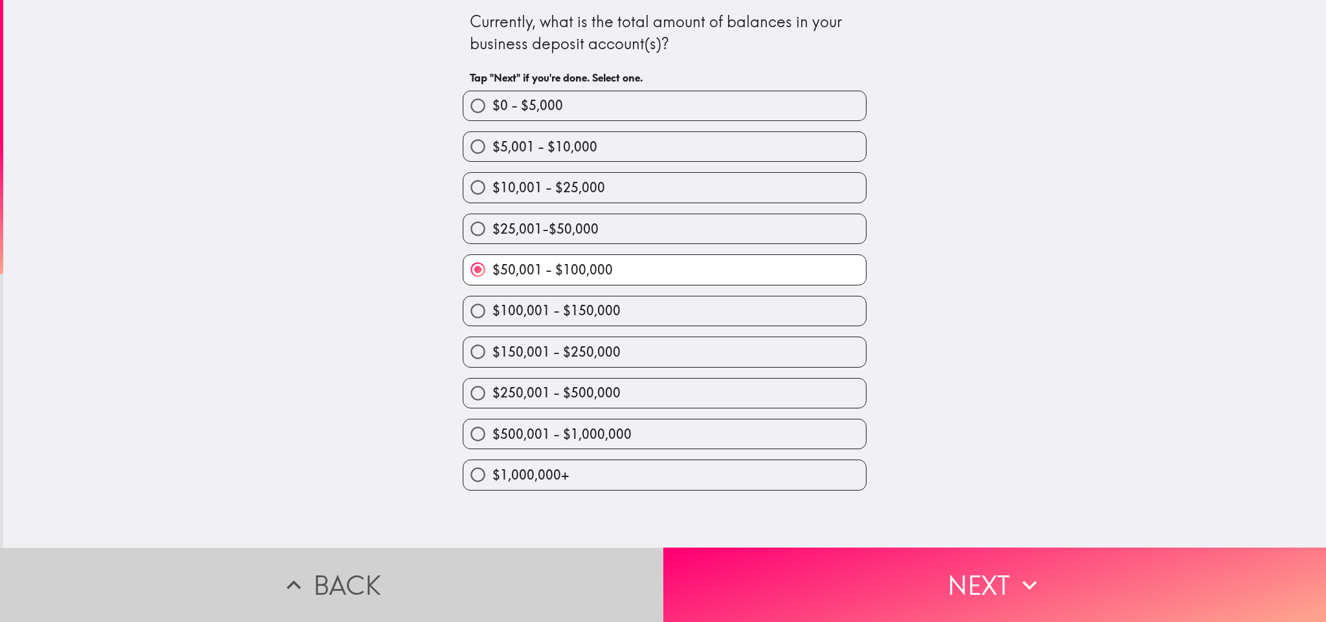
click at [338, 414] on button "Back" at bounding box center [331, 585] width 663 height 74
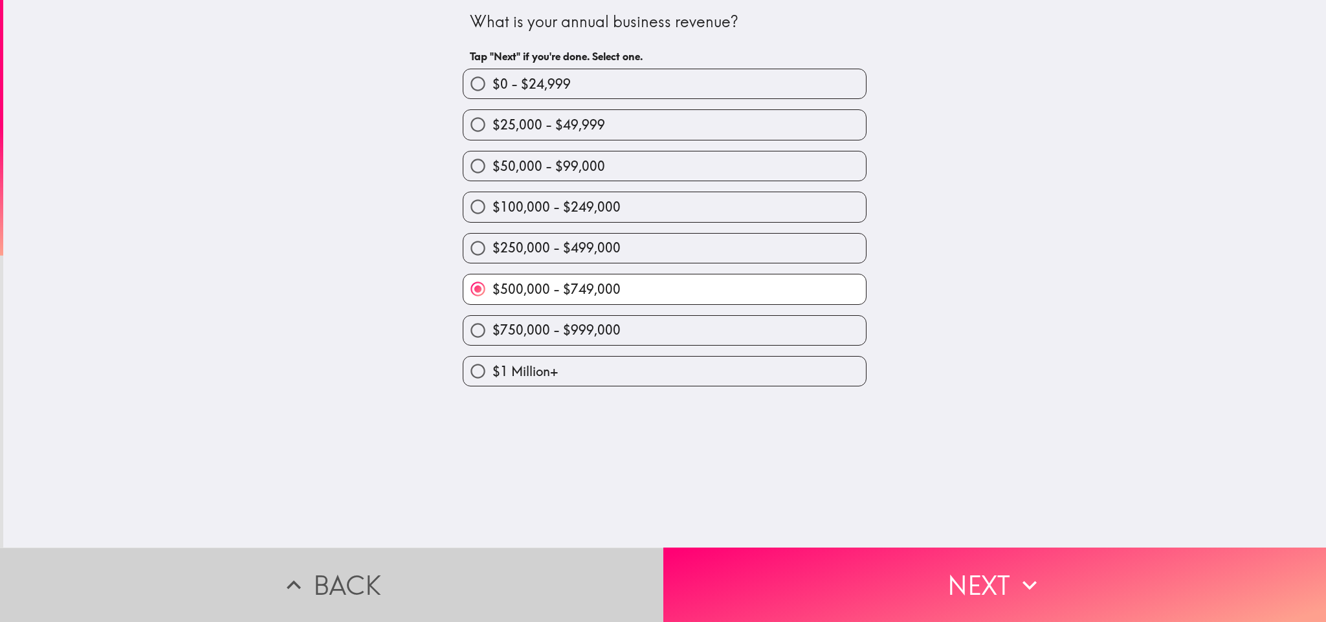
click at [338, 414] on button "Back" at bounding box center [331, 585] width 663 height 74
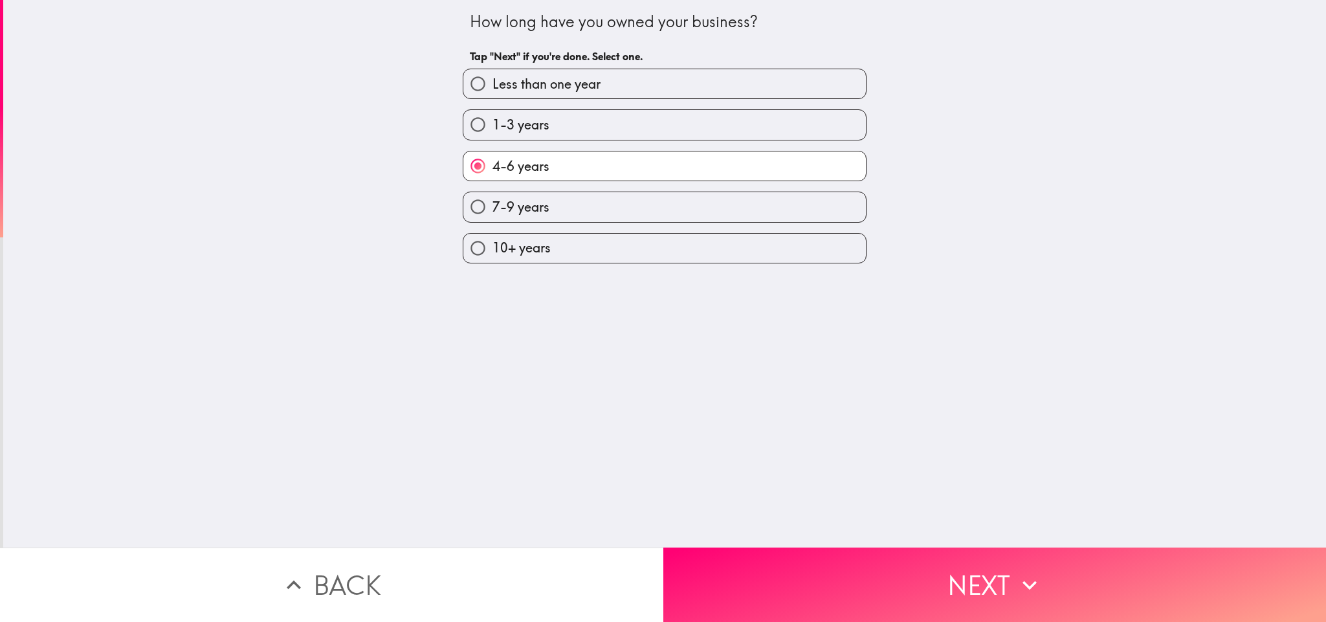
click at [338, 414] on button "Back" at bounding box center [331, 585] width 663 height 74
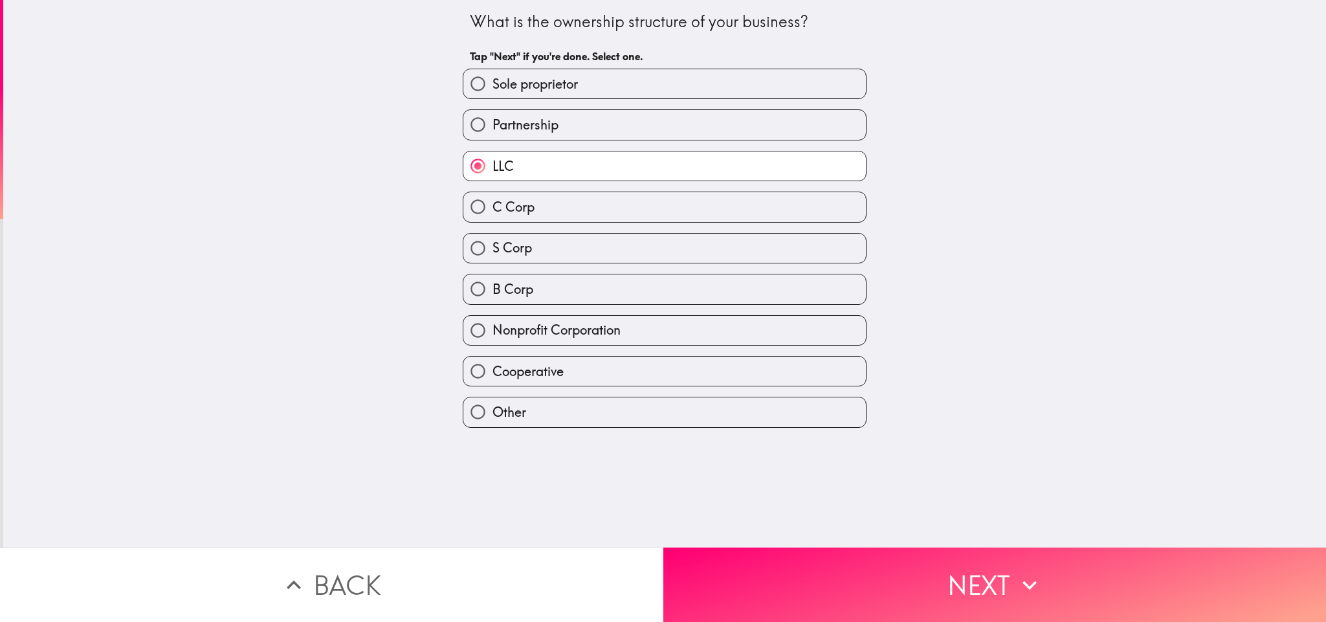
click at [338, 414] on button "Back" at bounding box center [331, 585] width 663 height 74
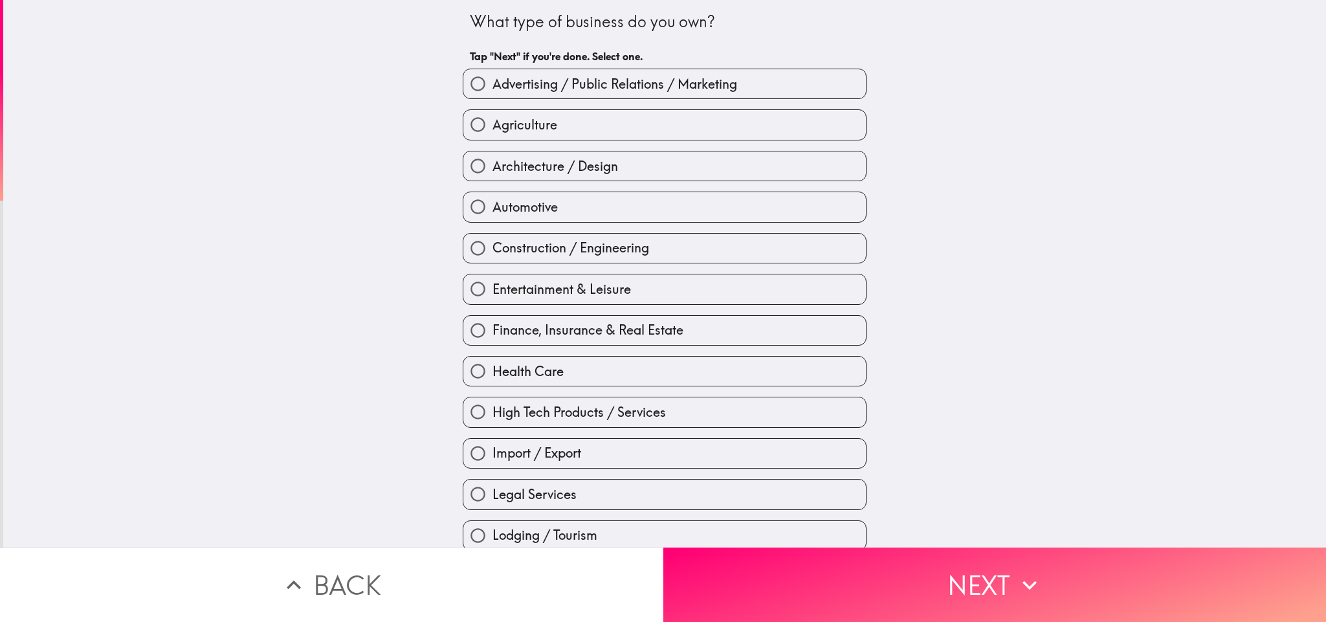
click at [338, 414] on button "Back" at bounding box center [331, 585] width 663 height 74
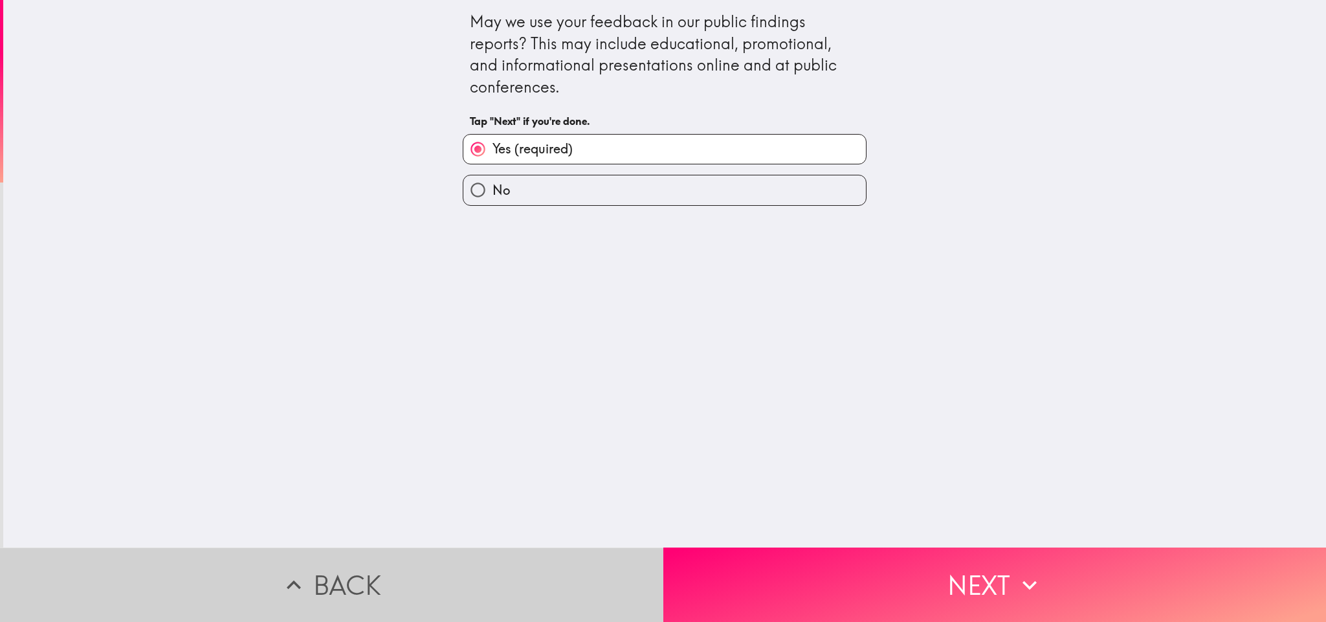
click at [338, 414] on button "Back" at bounding box center [331, 585] width 663 height 74
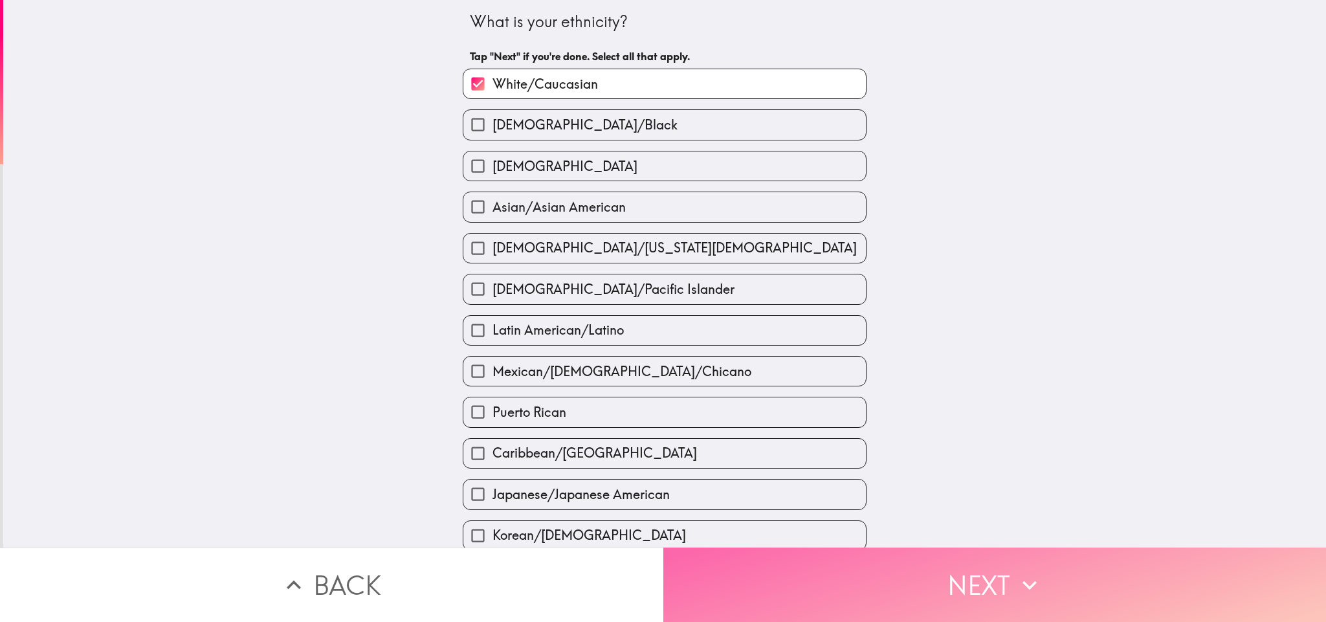
click at [876, 414] on button "Next" at bounding box center [994, 585] width 663 height 74
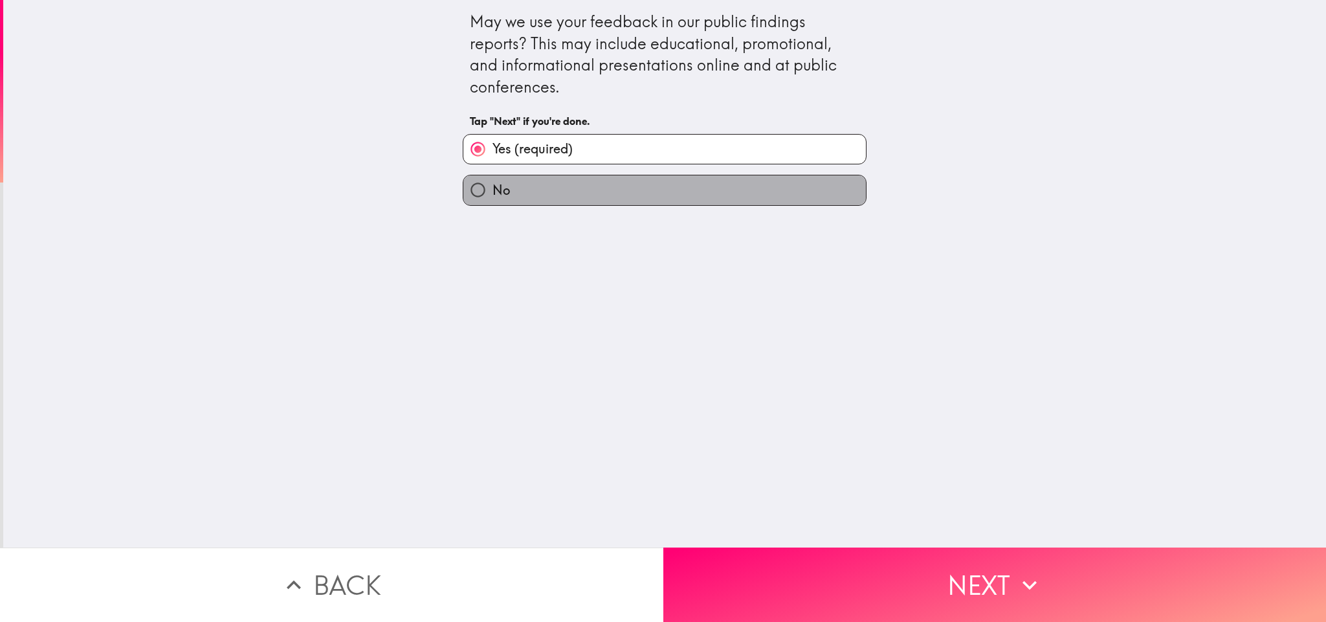
click at [532, 190] on label "No" at bounding box center [664, 189] width 403 height 29
click at [493, 190] on input "No" at bounding box center [477, 189] width 29 height 29
radio input "true"
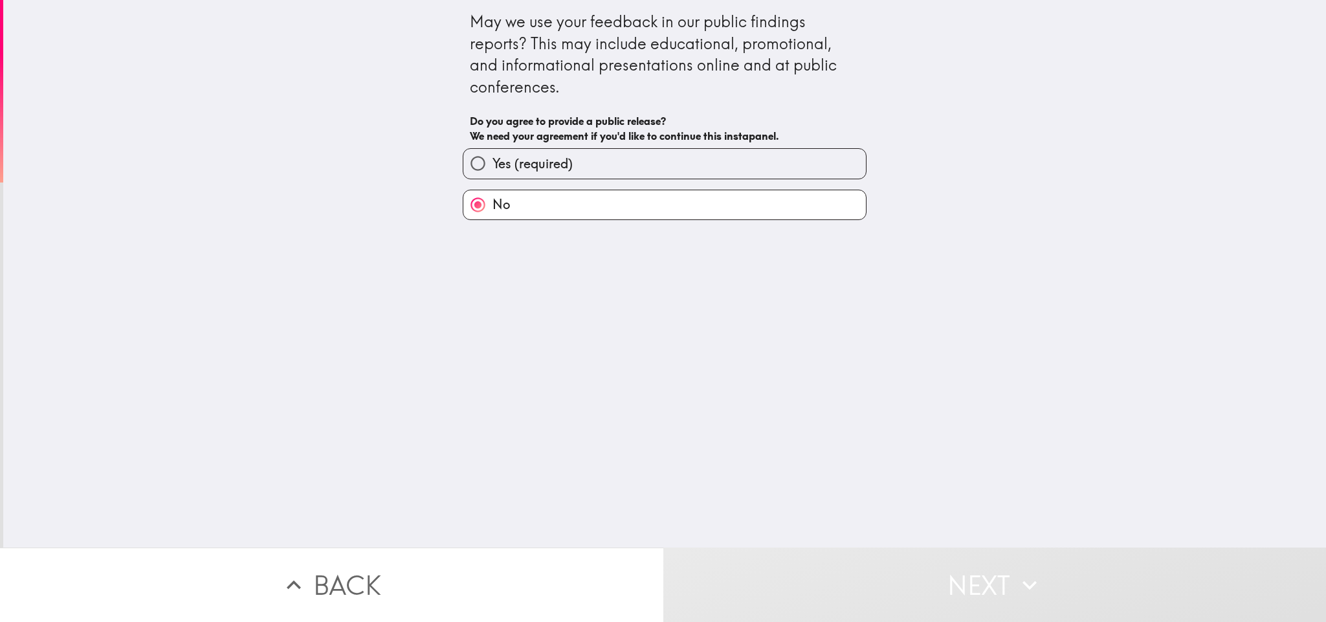
click at [523, 164] on span "Yes (required)" at bounding box center [533, 164] width 80 height 18
click at [493, 164] on input "Yes (required)" at bounding box center [477, 163] width 29 height 29
radio input "true"
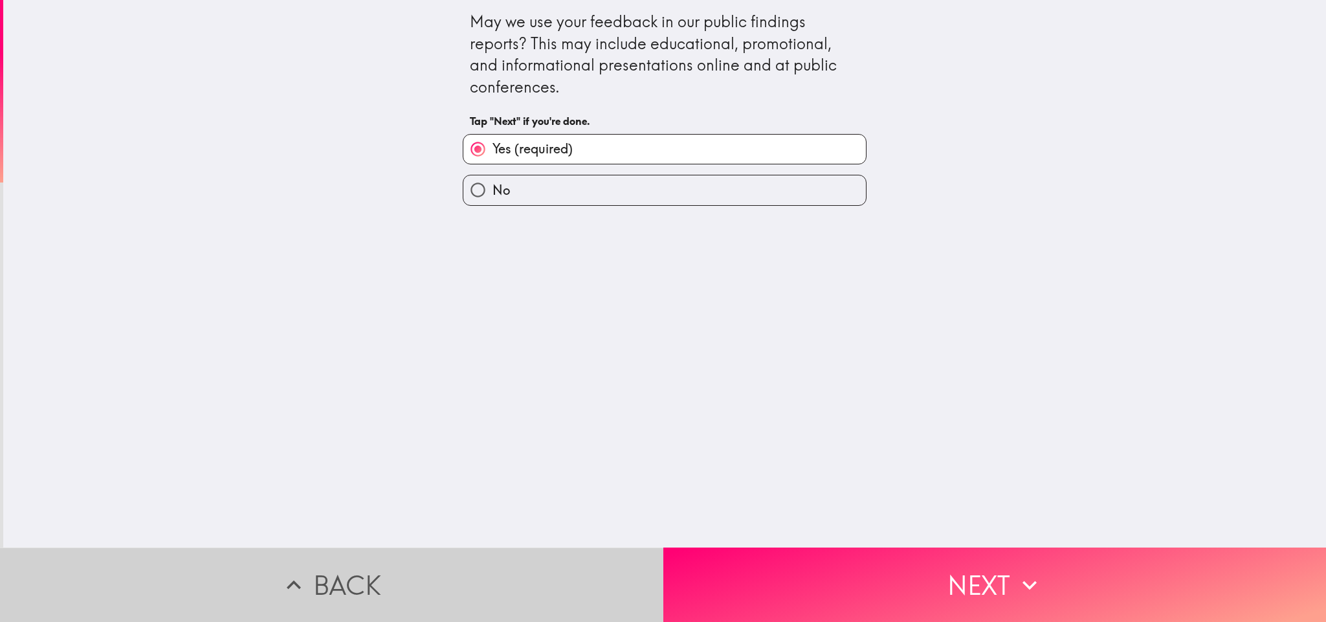
click at [485, 414] on button "Back" at bounding box center [331, 585] width 663 height 74
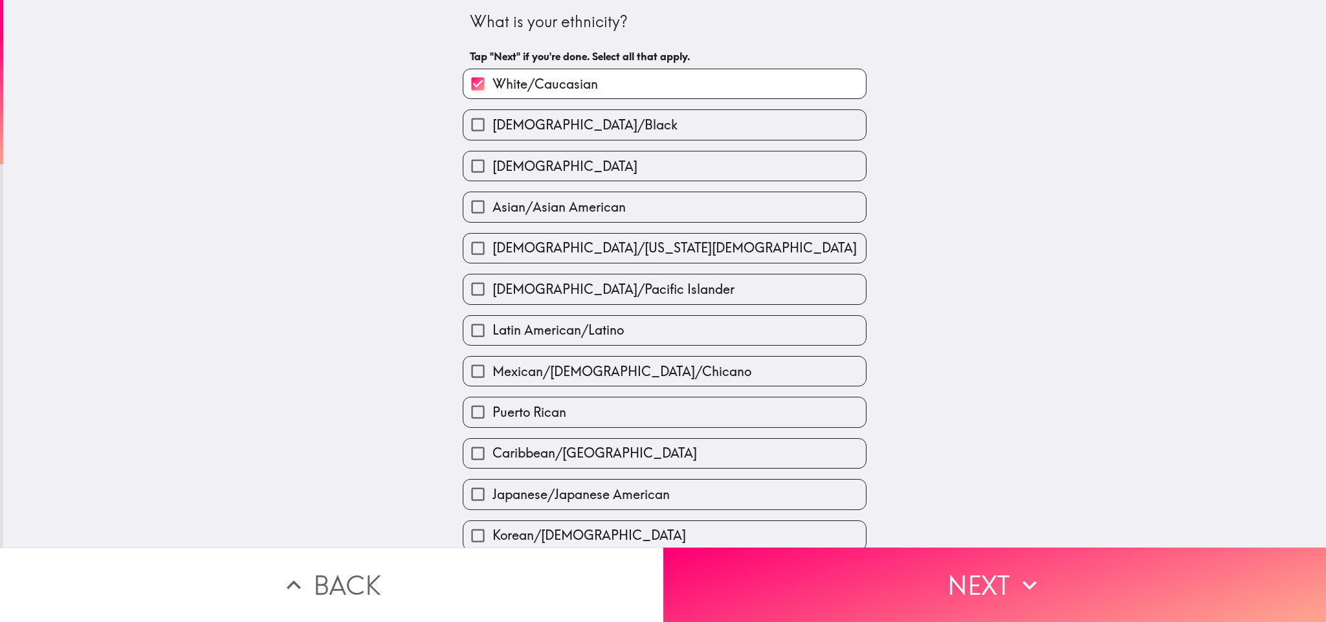
click at [485, 414] on button "Back" at bounding box center [331, 585] width 663 height 74
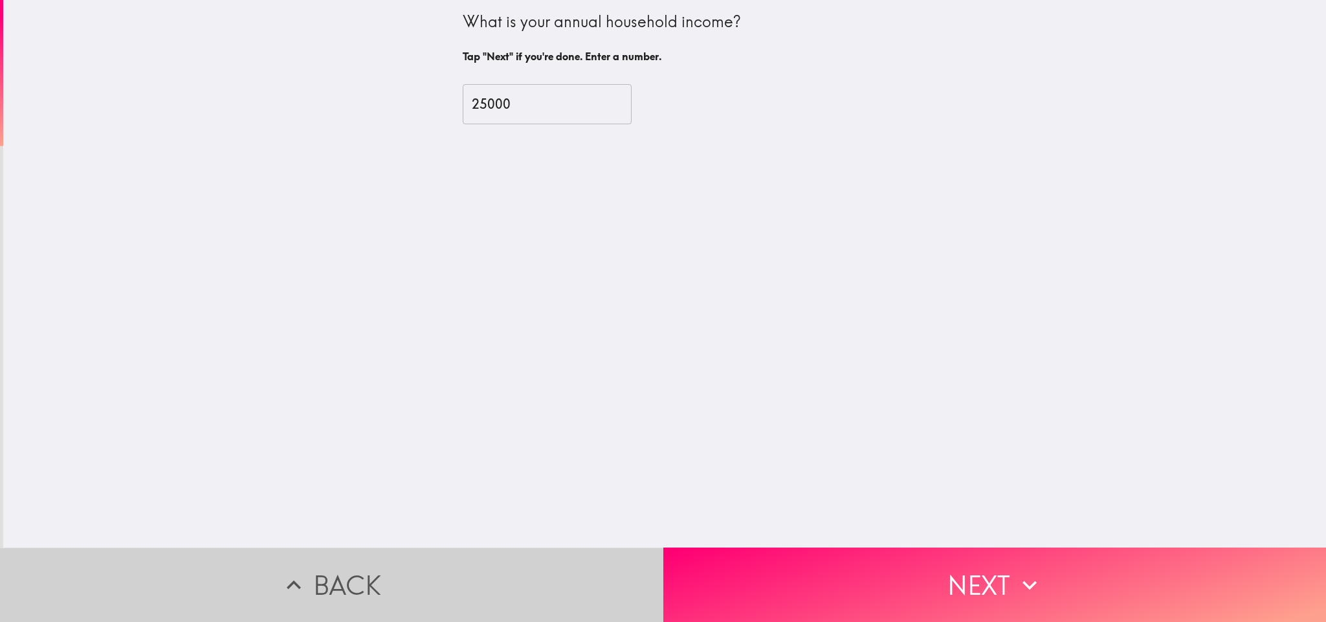
click at [485, 414] on button "Back" at bounding box center [331, 585] width 663 height 74
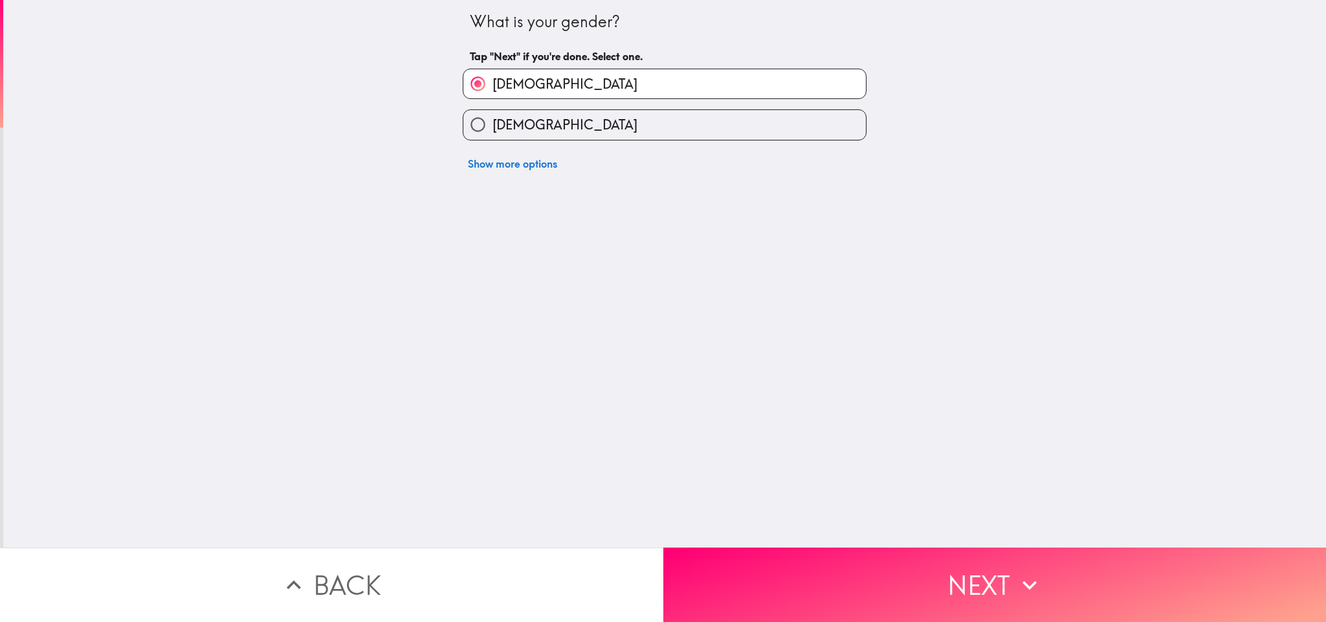
click at [485, 414] on button "Back" at bounding box center [331, 585] width 663 height 74
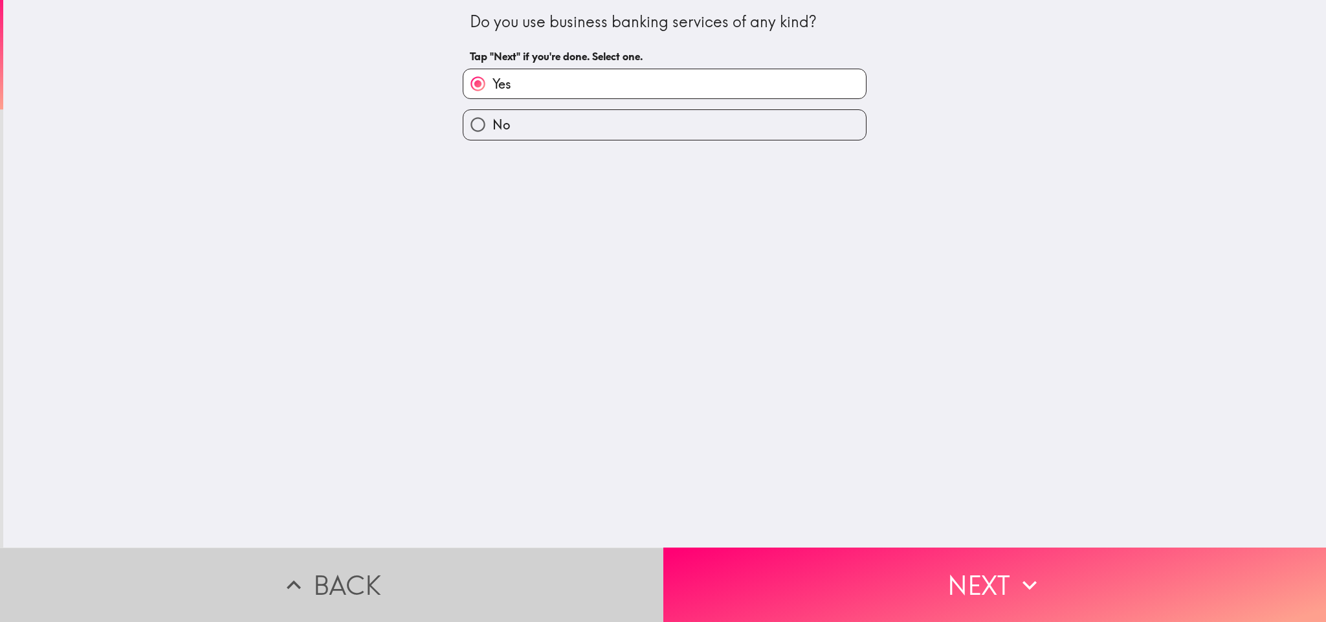
click at [485, 414] on button "Back" at bounding box center [331, 585] width 663 height 74
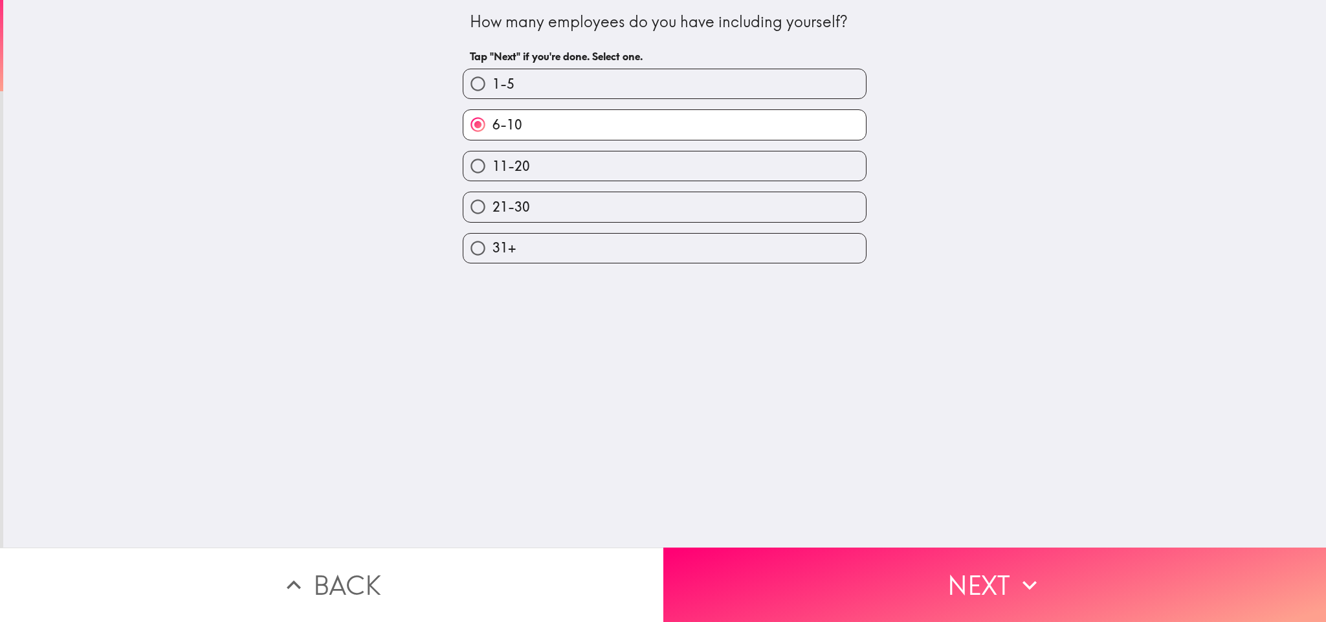
click at [485, 414] on button "Back" at bounding box center [331, 585] width 663 height 74
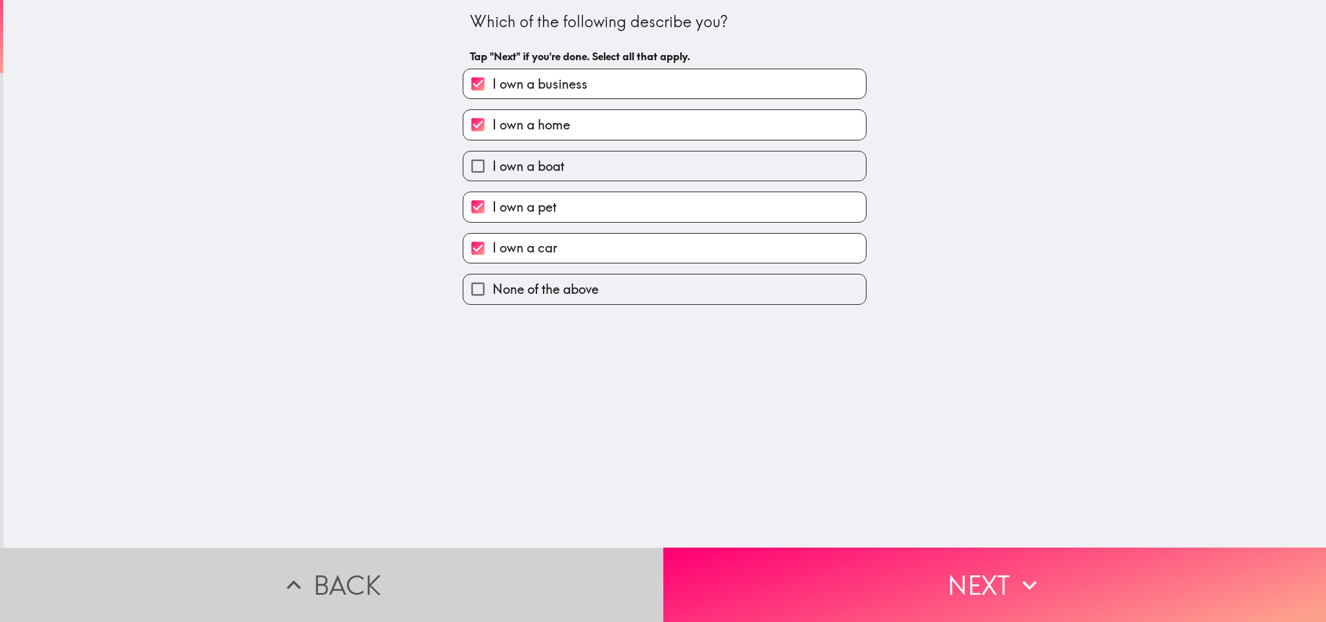
click at [485, 414] on button "Back" at bounding box center [331, 585] width 663 height 74
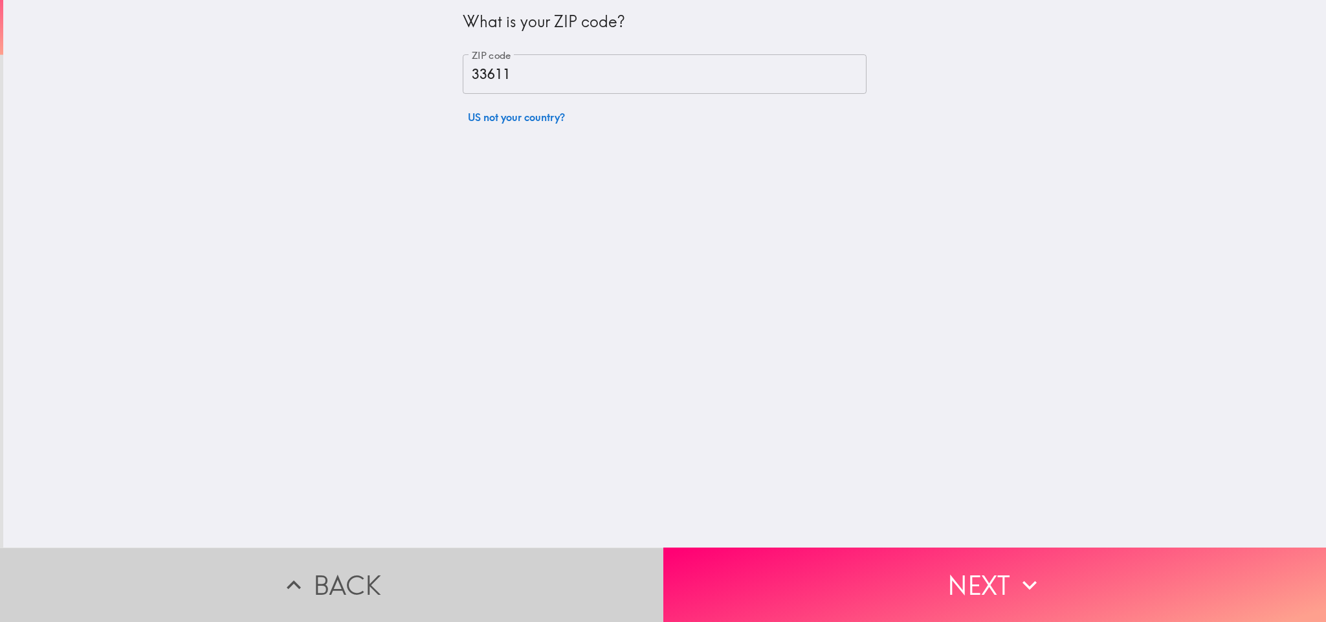
click at [485, 414] on button "Back" at bounding box center [331, 585] width 663 height 74
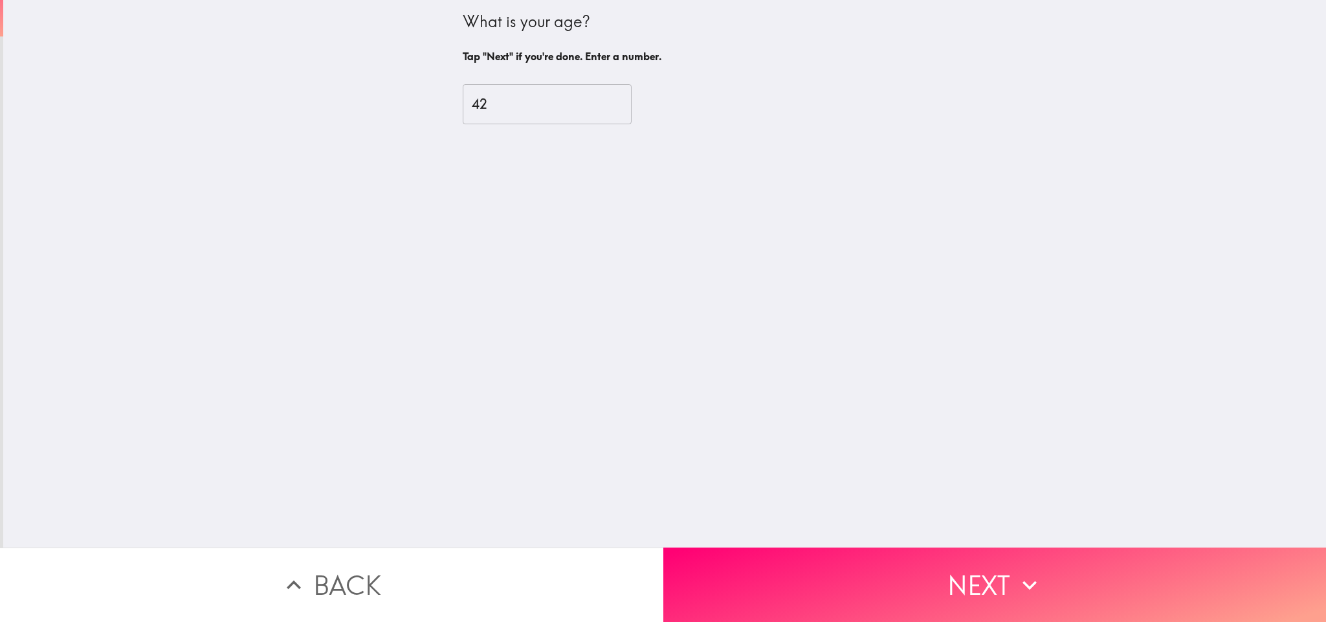
click at [485, 414] on button "Back" at bounding box center [331, 585] width 663 height 74
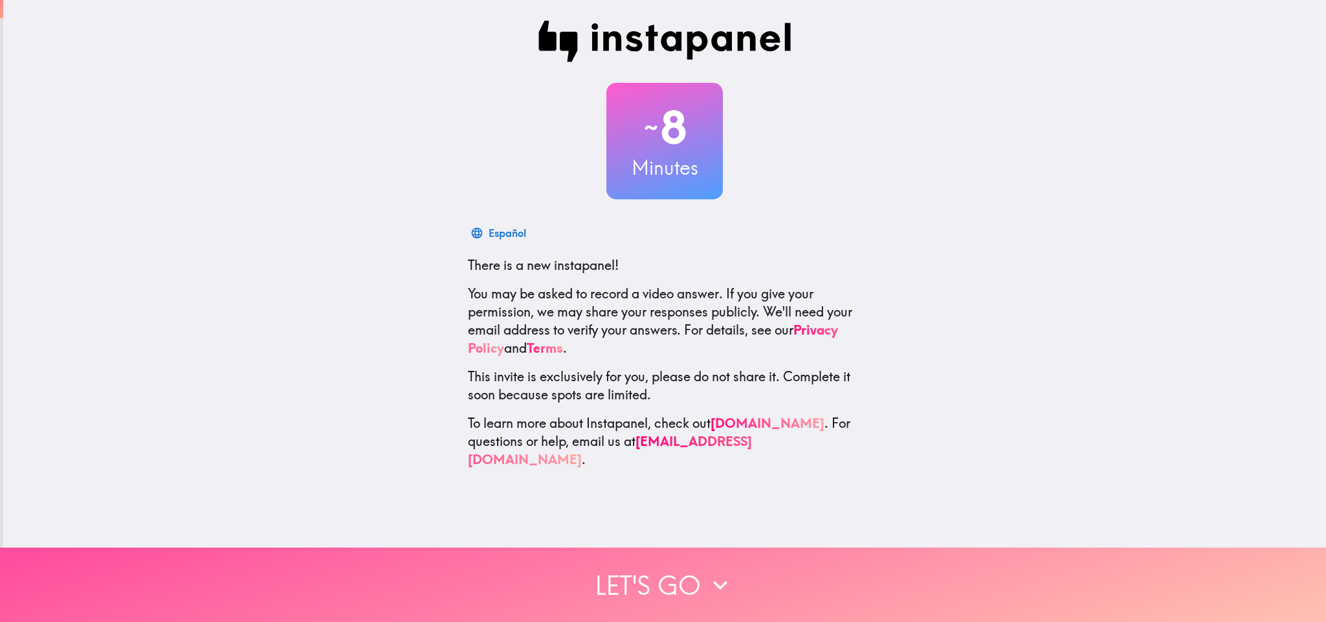
click at [485, 414] on button "Let's go" at bounding box center [663, 585] width 1326 height 74
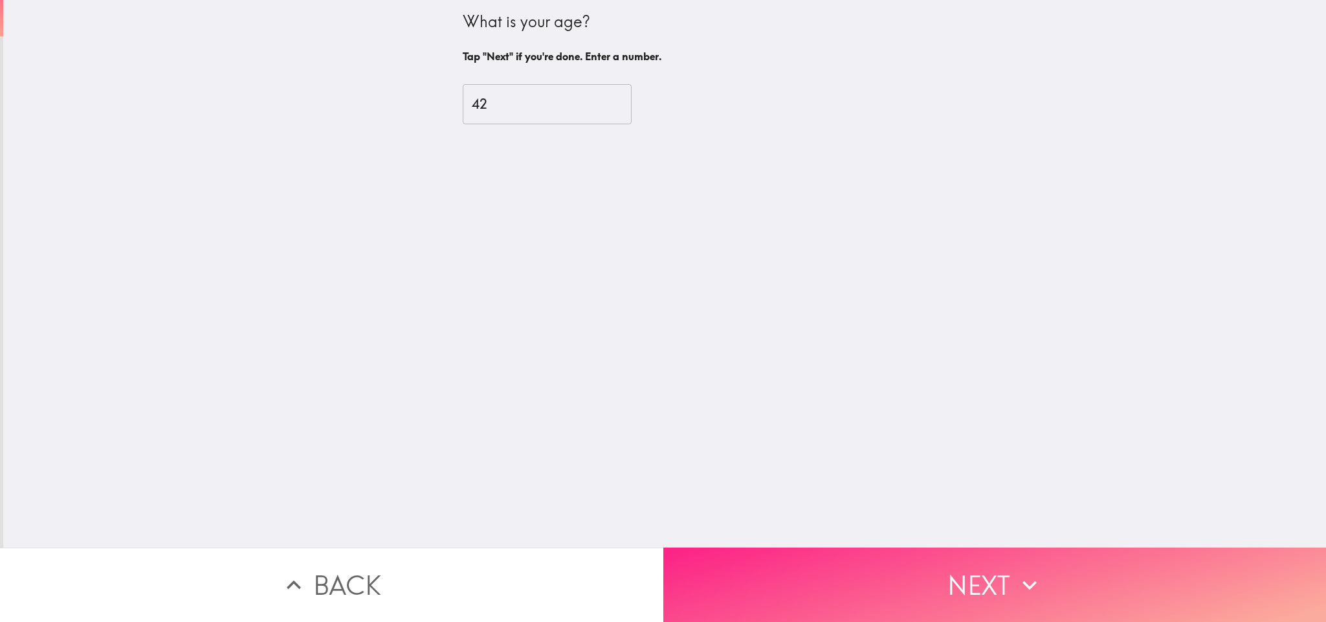
click at [771, 414] on button "Next" at bounding box center [994, 585] width 663 height 74
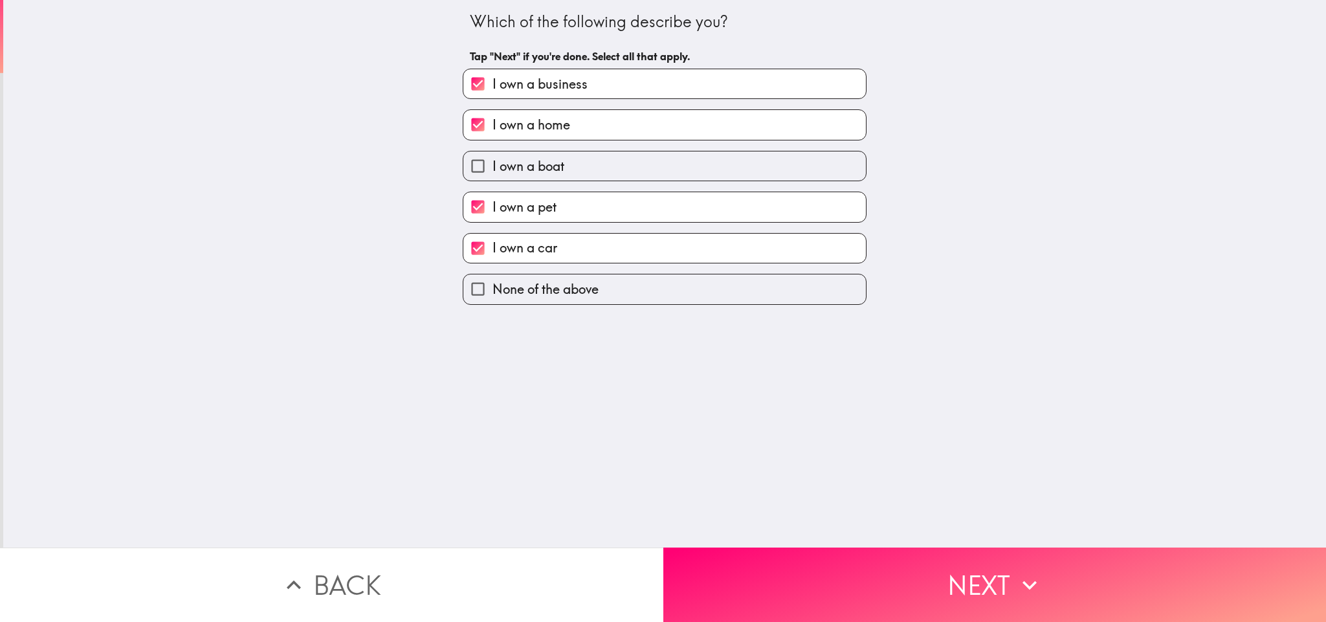
drag, startPoint x: 771, startPoint y: 550, endPoint x: 692, endPoint y: 491, distance: 98.5
click at [731, 414] on div "Which of the following describe you? Tap "Next" if you're done. Select all that…" at bounding box center [663, 311] width 1326 height 622
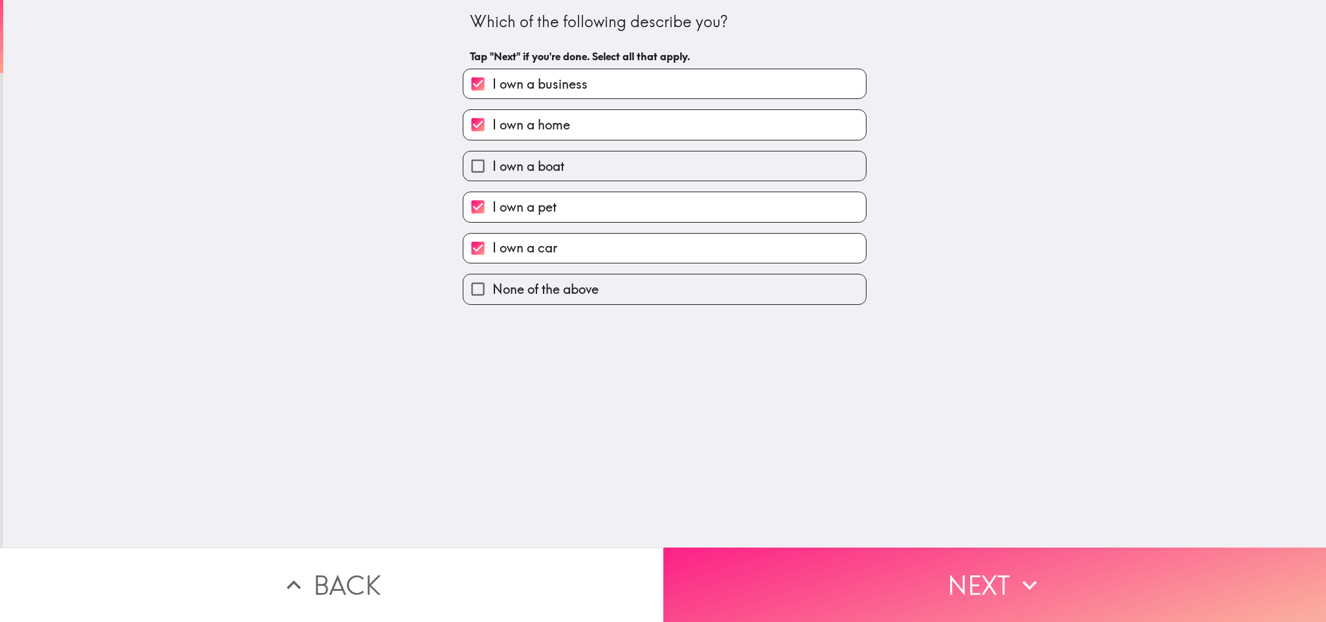
click at [752, 414] on button "Next" at bounding box center [994, 585] width 663 height 74
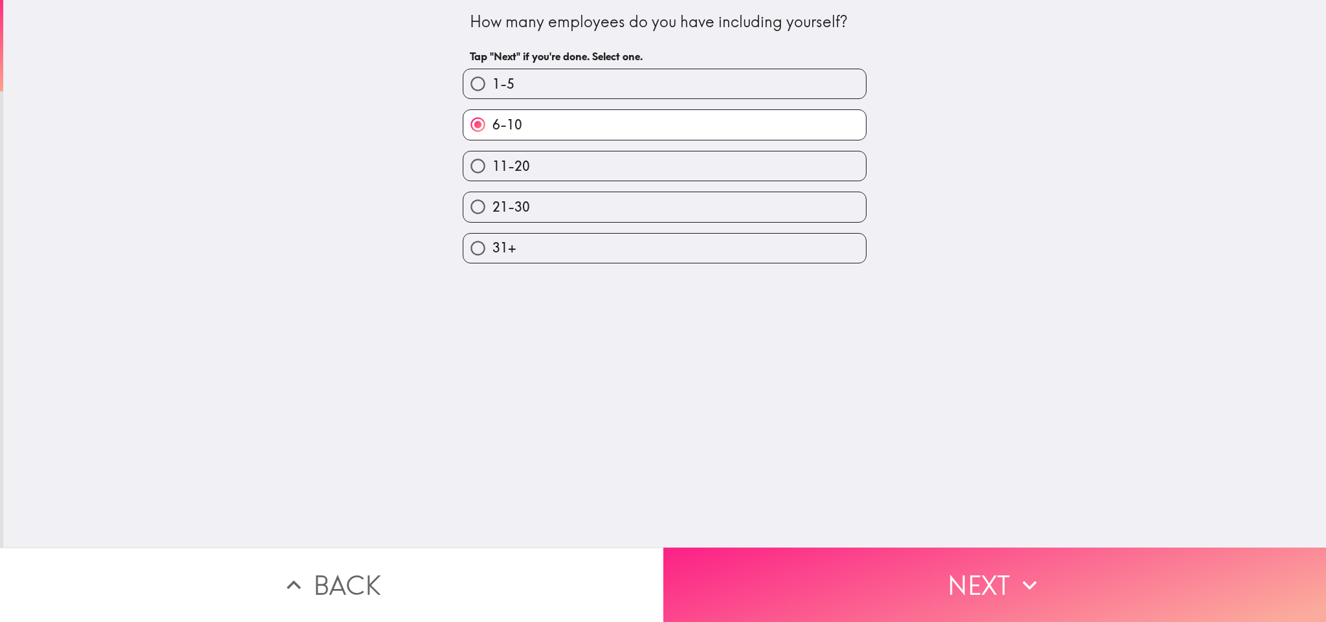
click at [752, 414] on button "Next" at bounding box center [994, 585] width 663 height 74
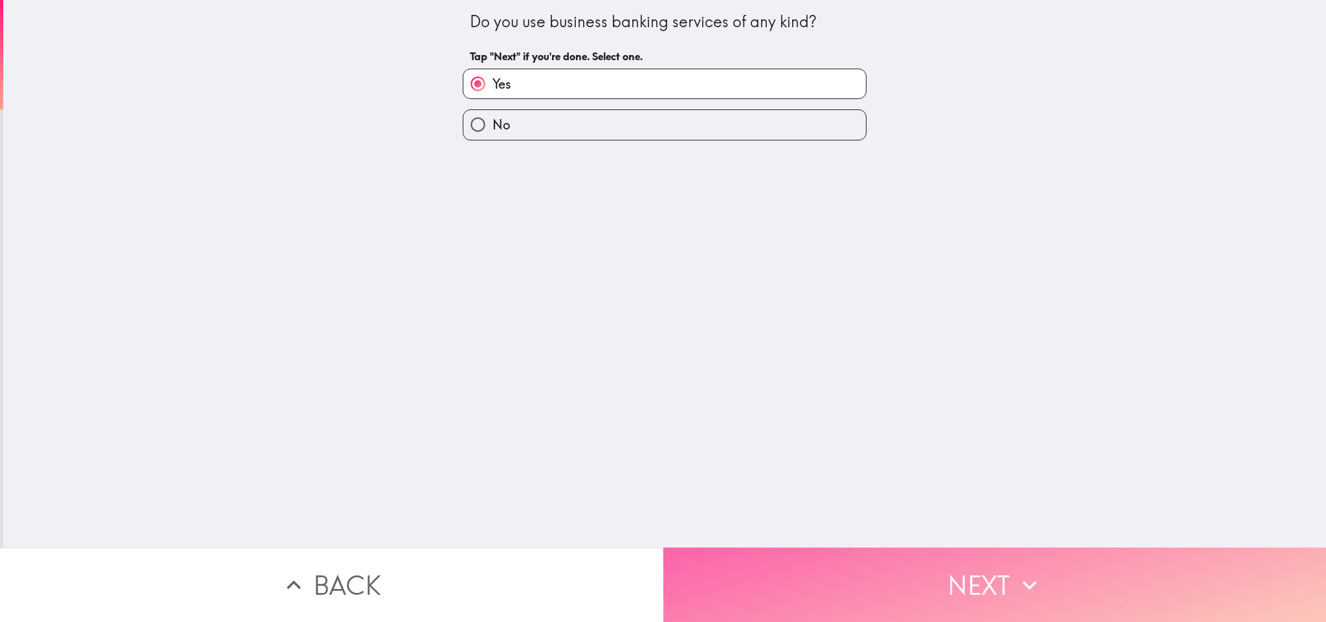
click at [752, 414] on button "Next" at bounding box center [994, 585] width 663 height 74
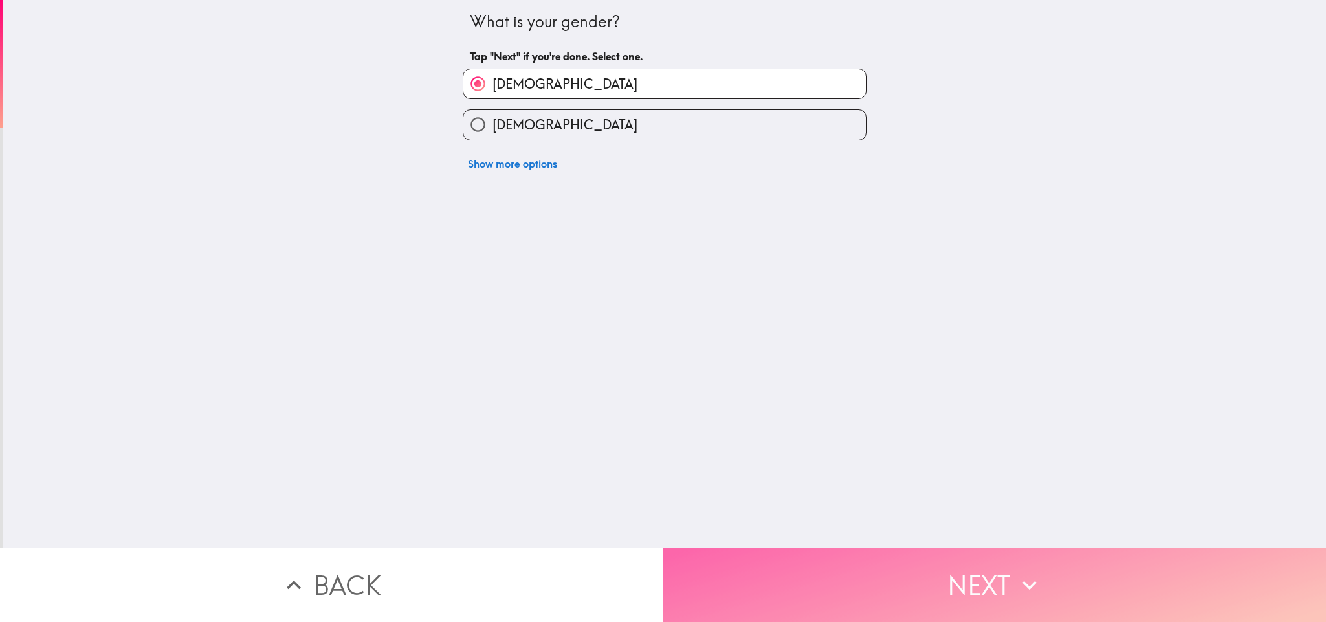
click at [752, 414] on button "Next" at bounding box center [994, 585] width 663 height 74
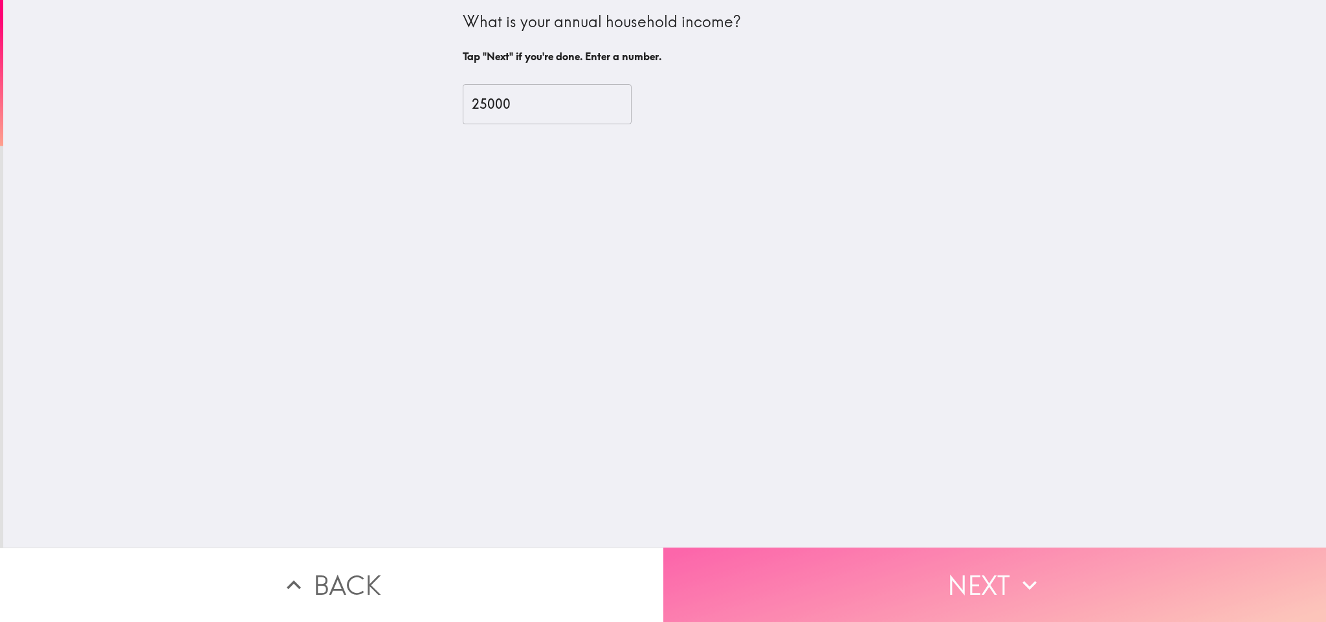
click at [752, 414] on button "Next" at bounding box center [994, 585] width 663 height 74
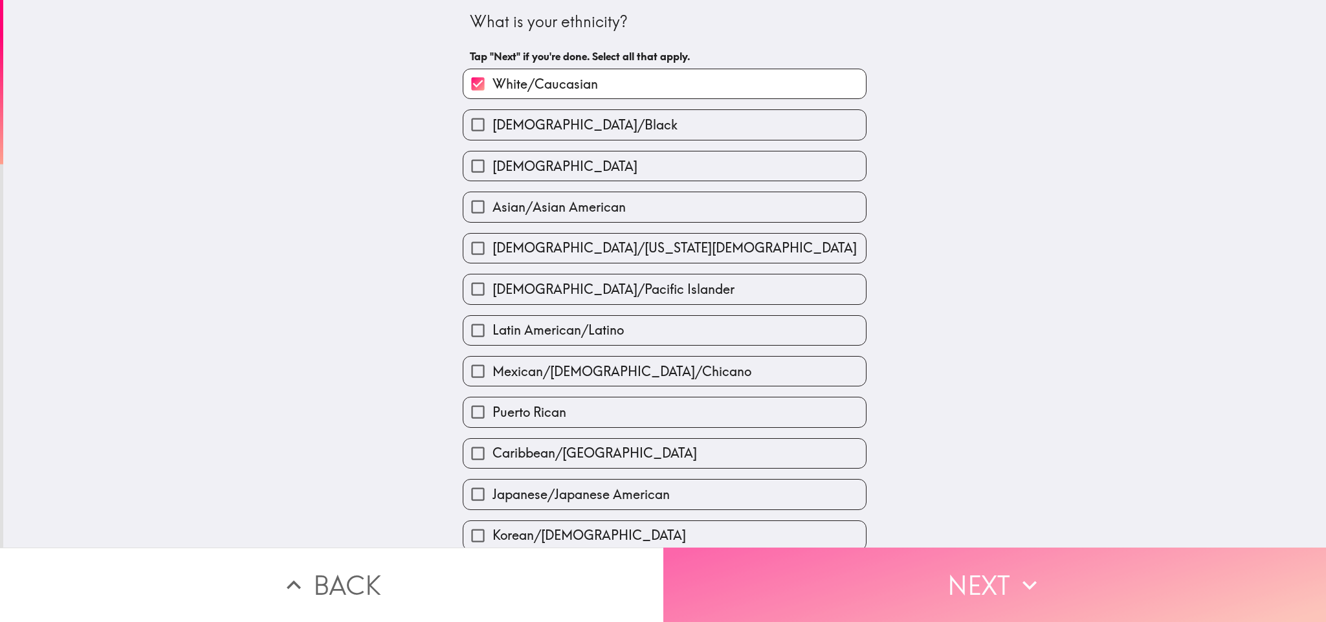
click at [752, 414] on button "Next" at bounding box center [994, 585] width 663 height 74
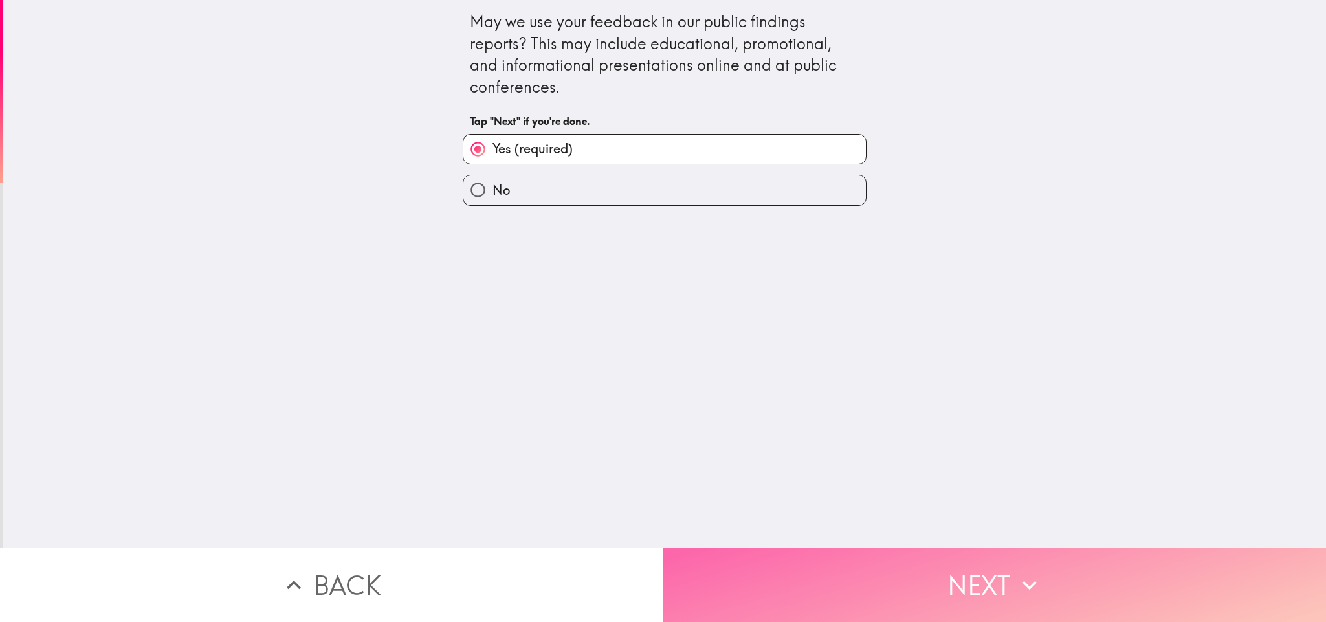
click at [873, 414] on button "Next" at bounding box center [994, 585] width 663 height 74
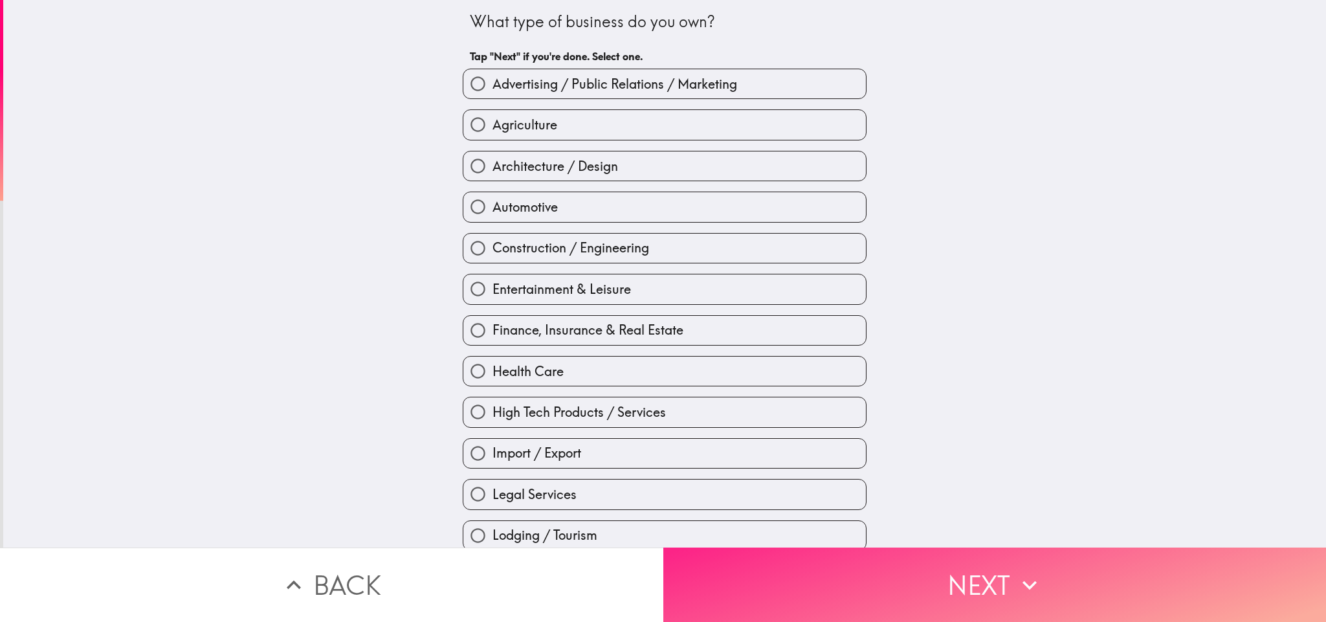
click at [873, 414] on button "Next" at bounding box center [994, 585] width 663 height 74
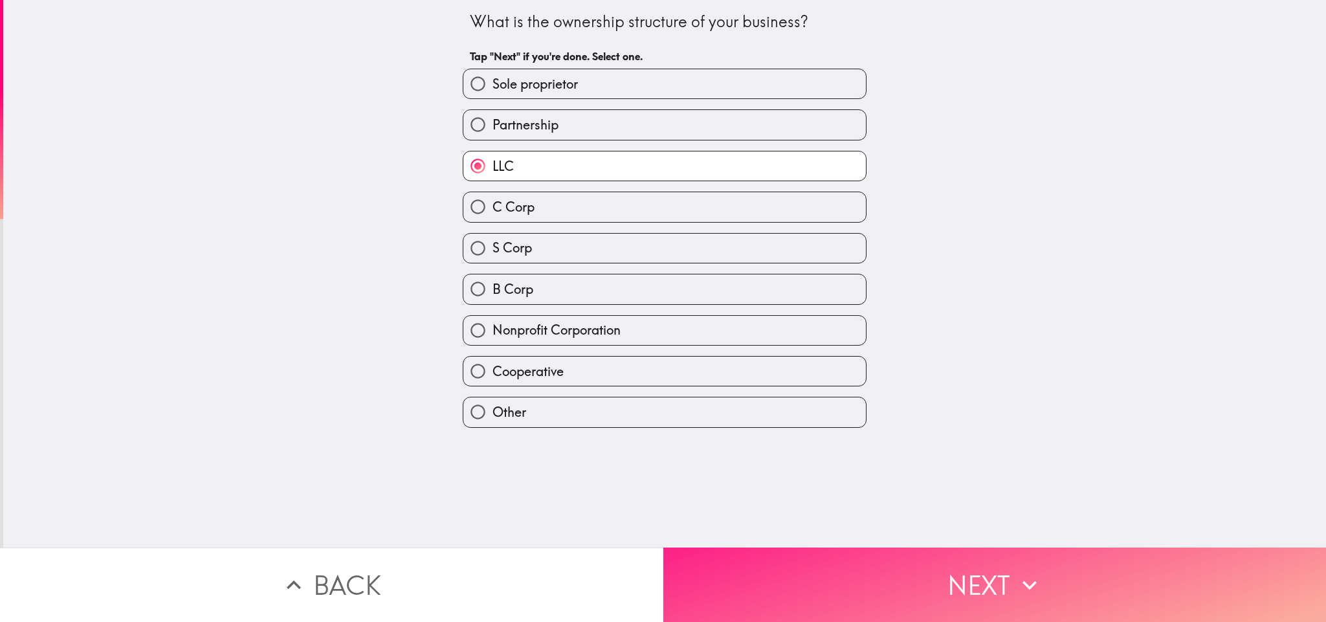
click at [873, 414] on button "Next" at bounding box center [994, 585] width 663 height 74
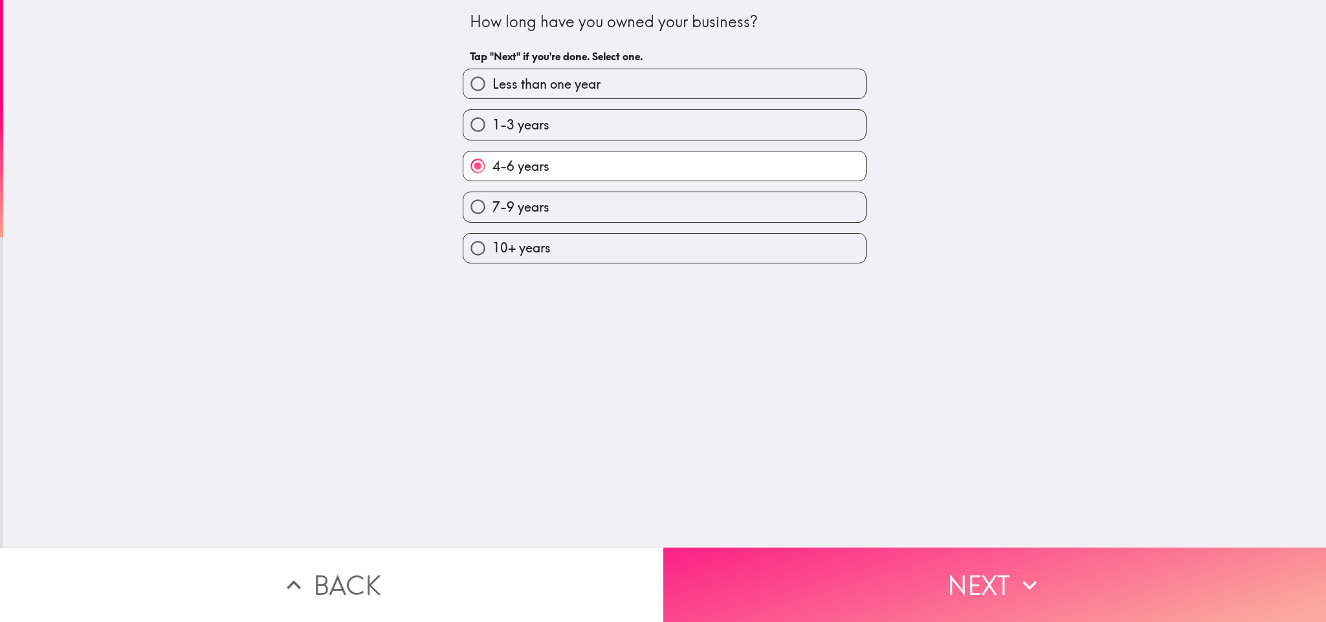
click at [873, 414] on button "Next" at bounding box center [994, 585] width 663 height 74
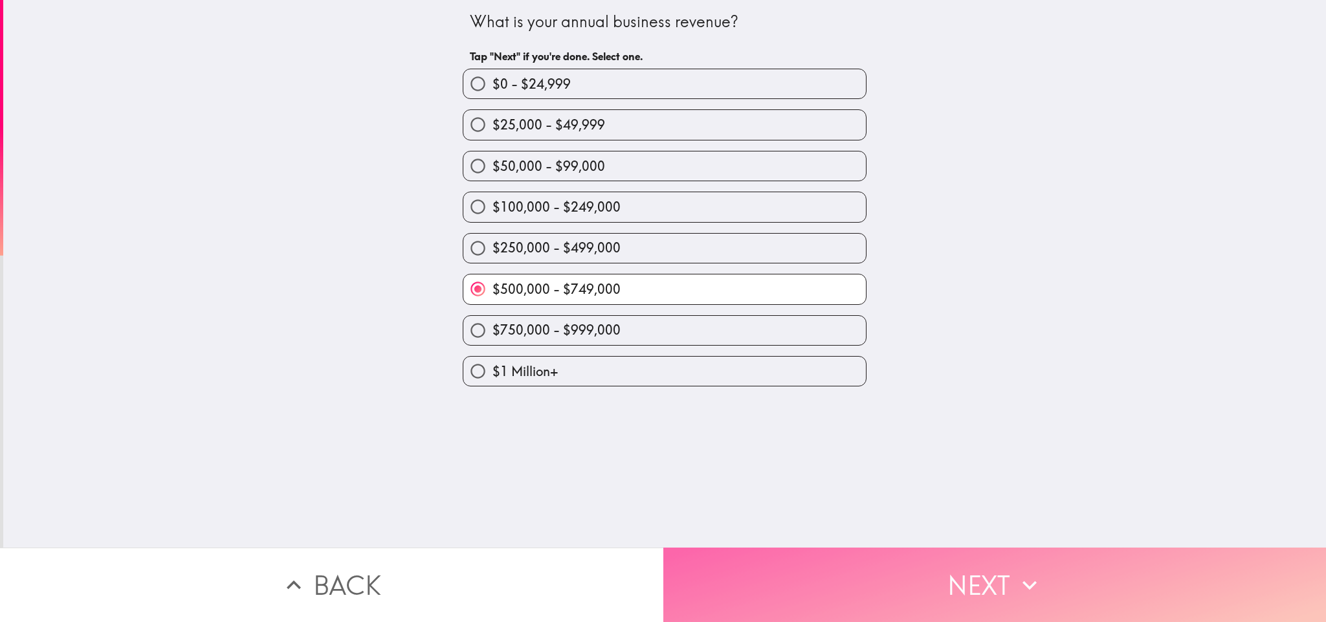
click at [873, 414] on button "Next" at bounding box center [994, 585] width 663 height 74
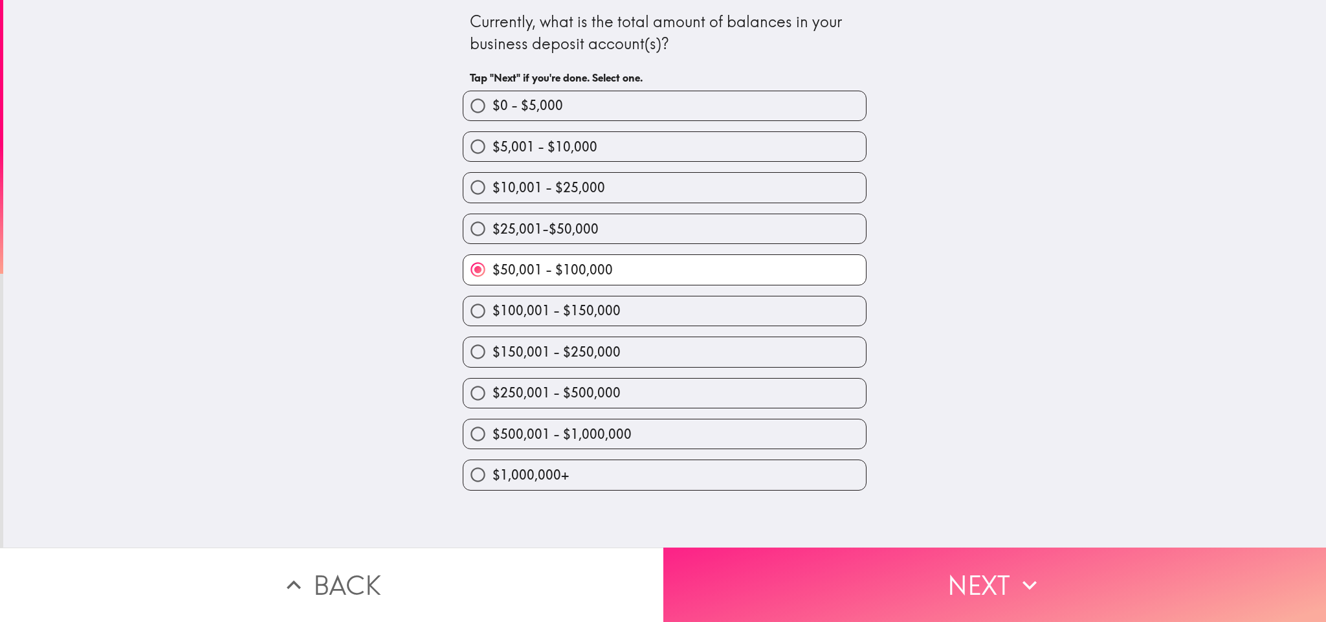
click at [873, 414] on button "Next" at bounding box center [994, 585] width 663 height 74
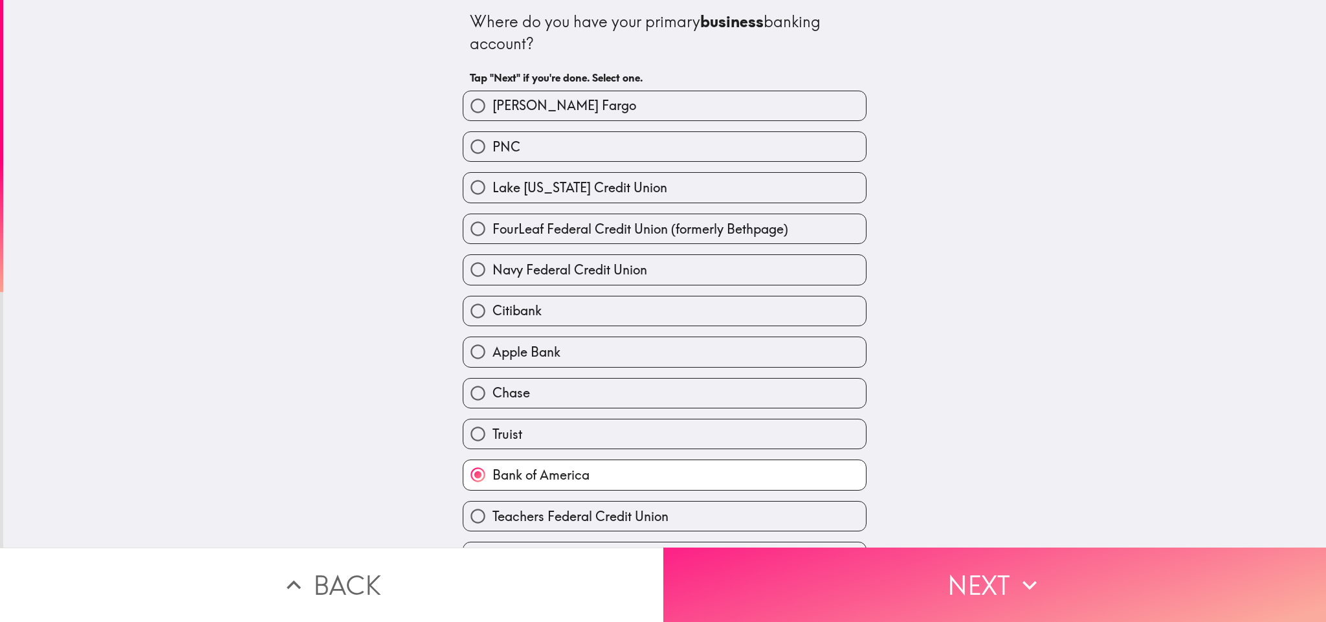
click at [873, 414] on button "Next" at bounding box center [994, 585] width 663 height 74
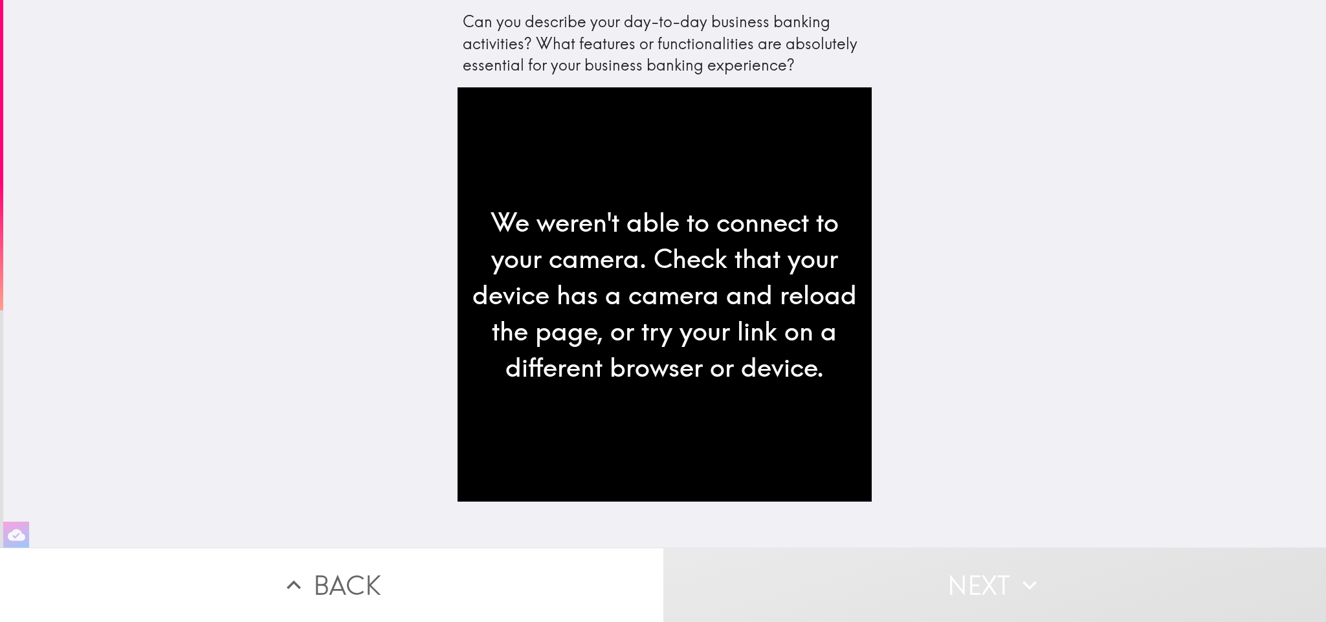
click at [546, 344] on div "We weren't able to connect to your camera. Check that your device has a camera …" at bounding box center [665, 294] width 414 height 414
click at [404, 282] on div "Can you describe your day-to-day business banking activities? What features or …" at bounding box center [664, 274] width 1323 height 548
